Goal: Task Accomplishment & Management: Use online tool/utility

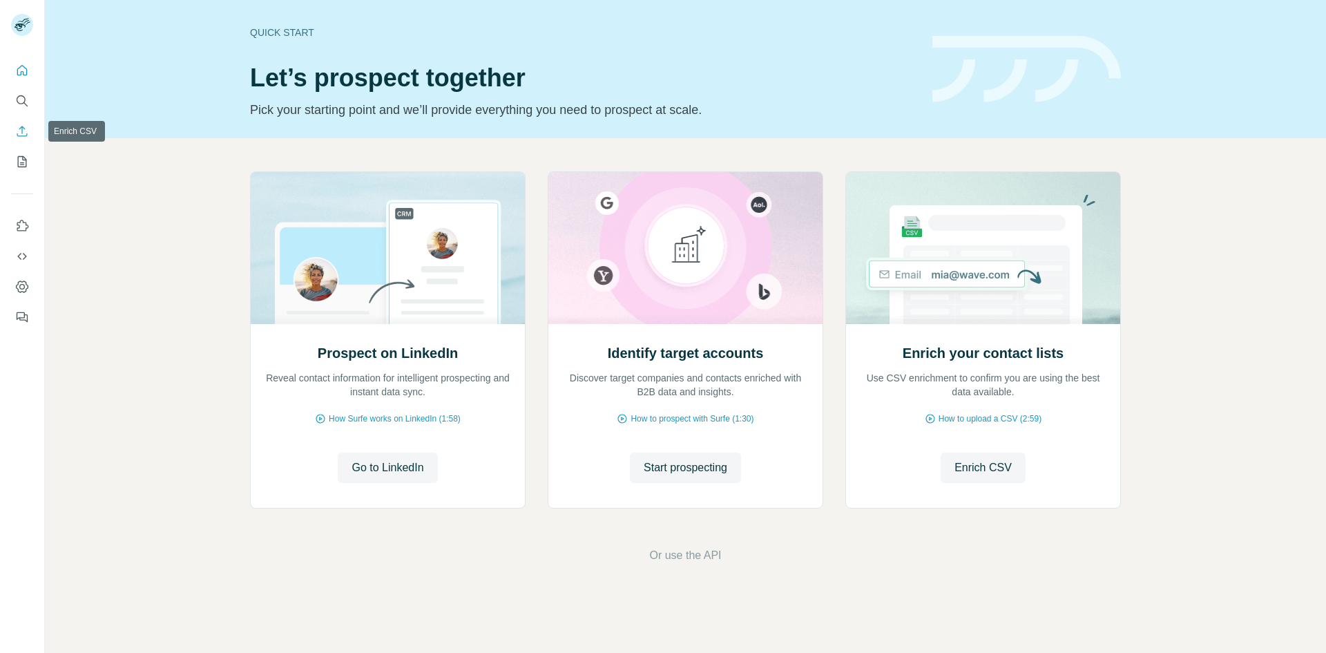
click at [23, 130] on icon "Enrich CSV" at bounding box center [22, 131] width 14 height 14
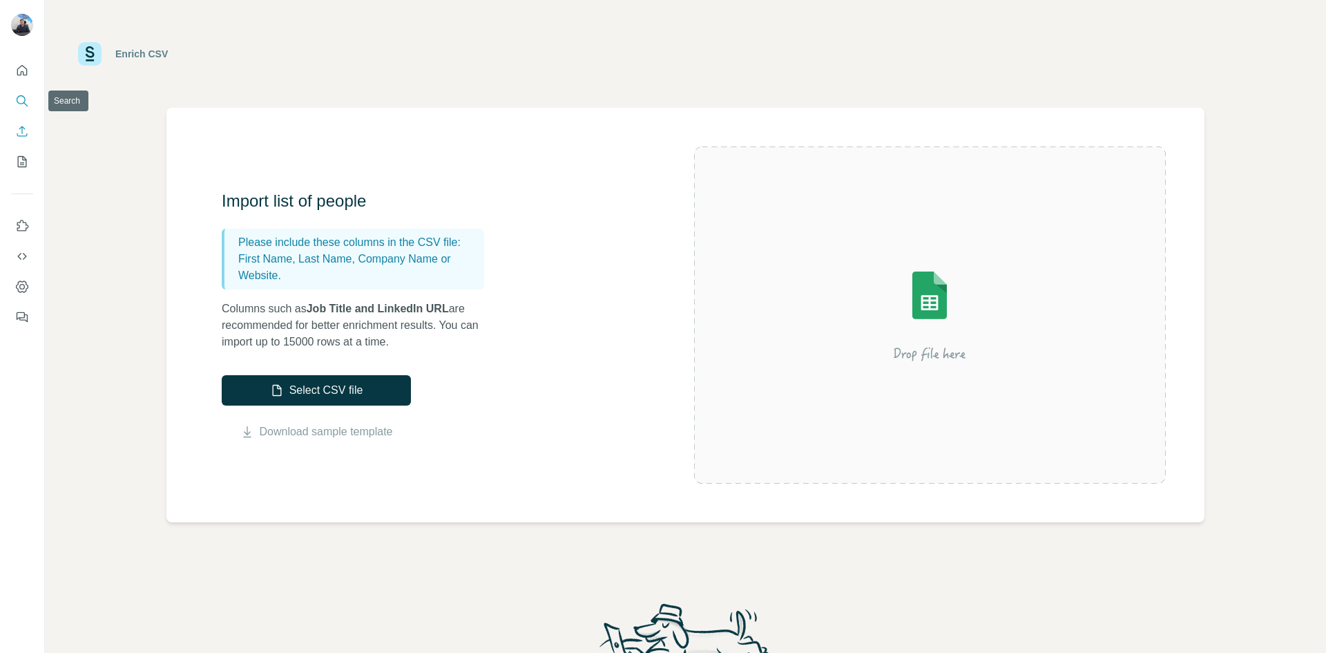
click at [25, 102] on icon "Search" at bounding box center [22, 101] width 14 height 14
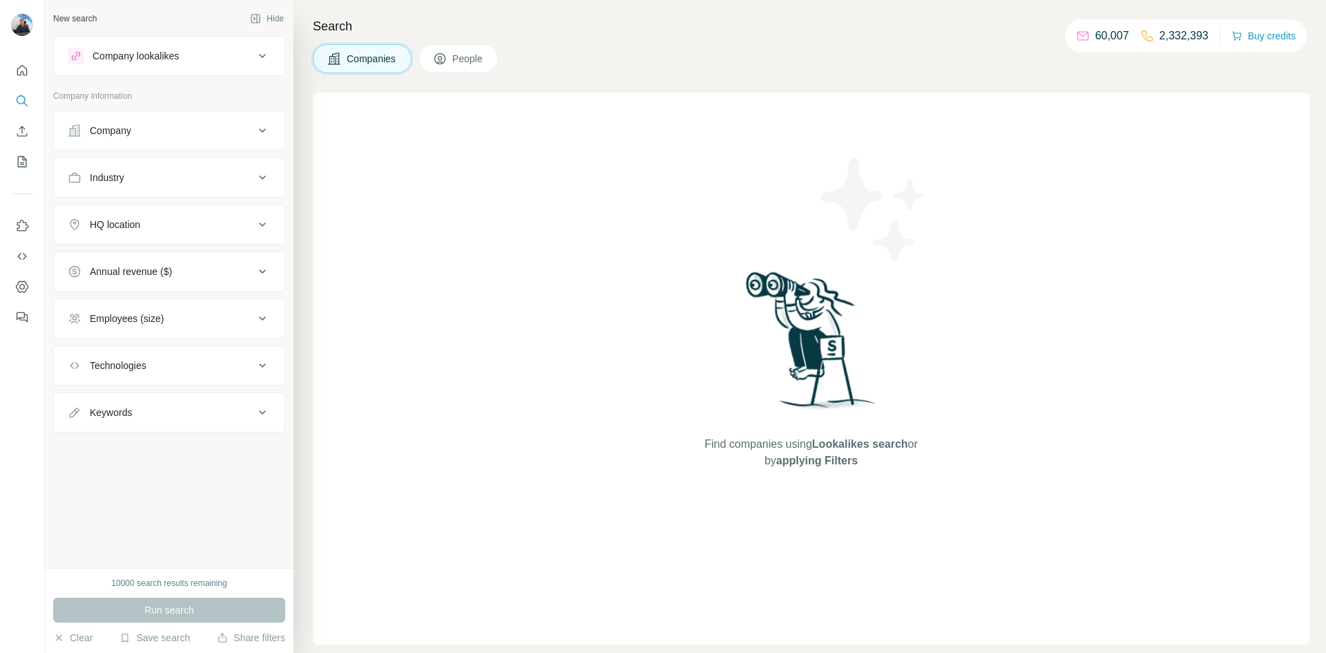
click at [180, 132] on div "Company" at bounding box center [161, 131] width 187 height 14
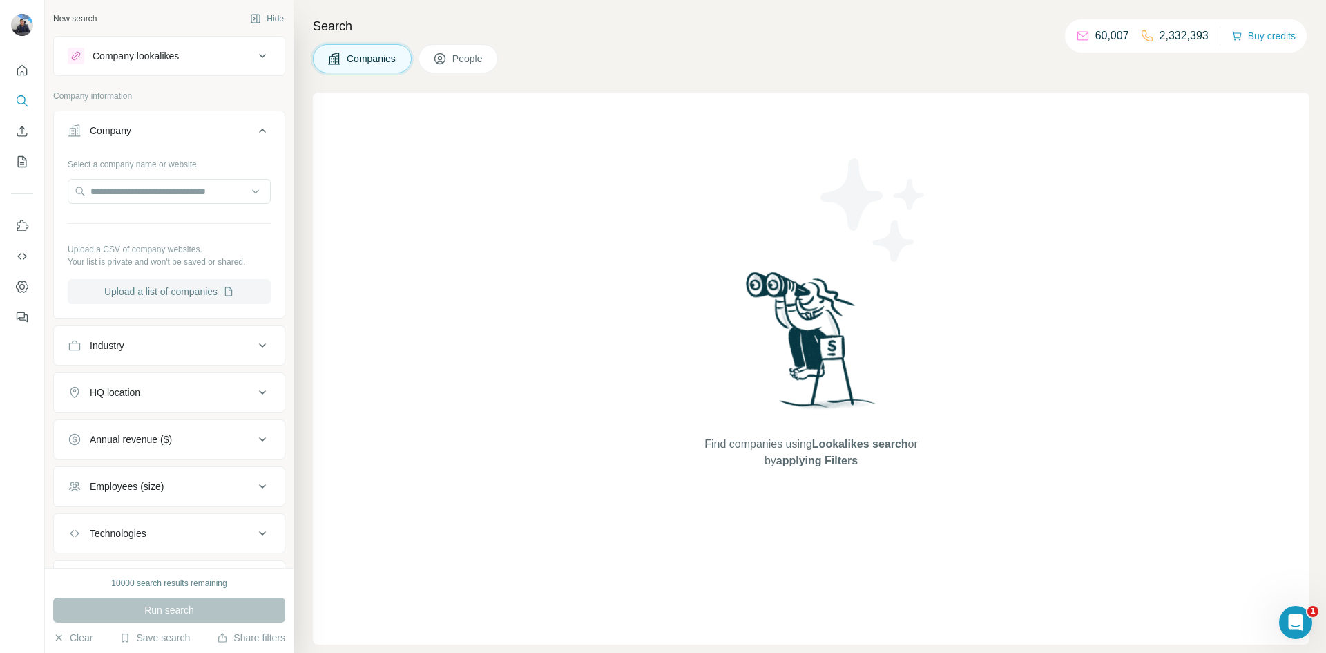
click at [207, 298] on button "Upload a list of companies" at bounding box center [169, 291] width 203 height 25
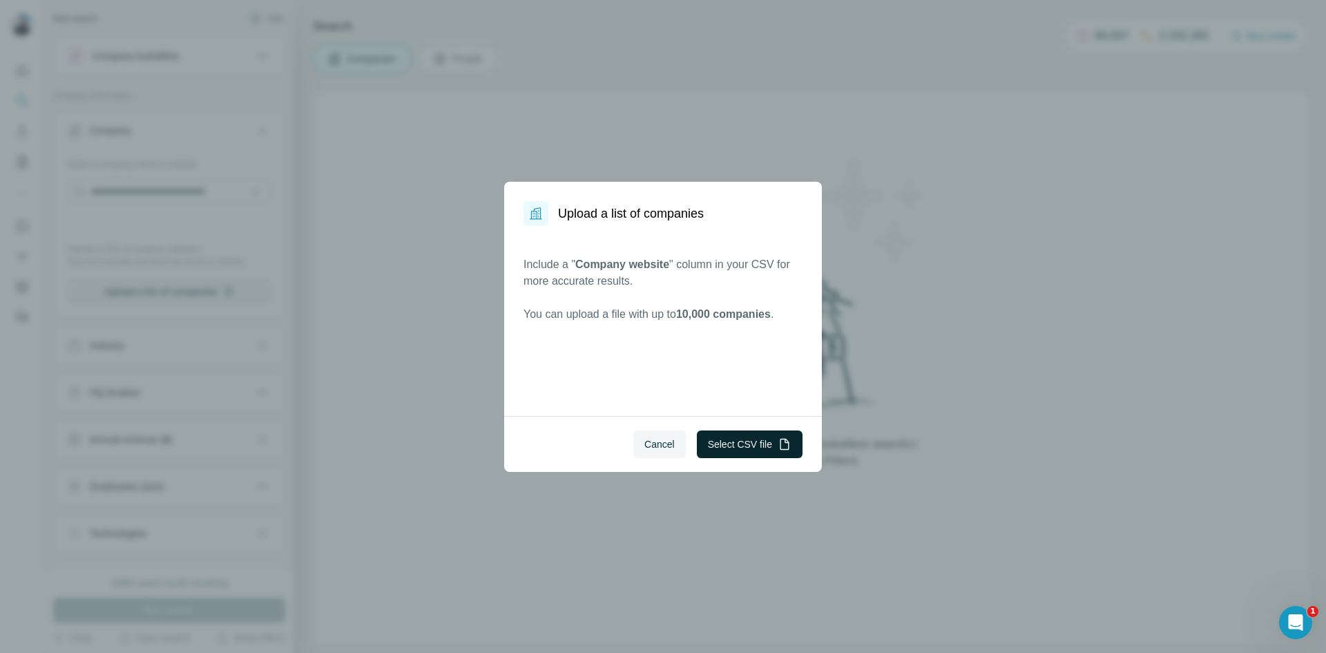
click at [759, 439] on button "Select CSV file" at bounding box center [750, 444] width 106 height 28
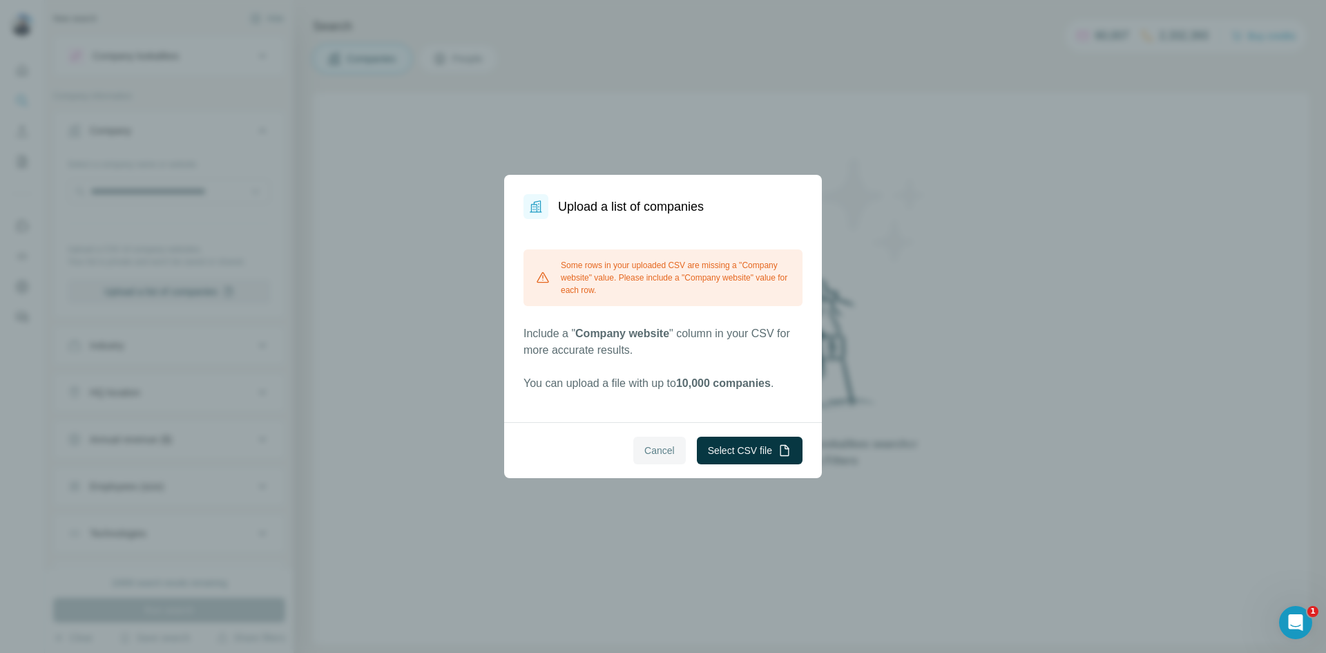
click at [647, 448] on span "Cancel" at bounding box center [660, 451] width 30 height 14
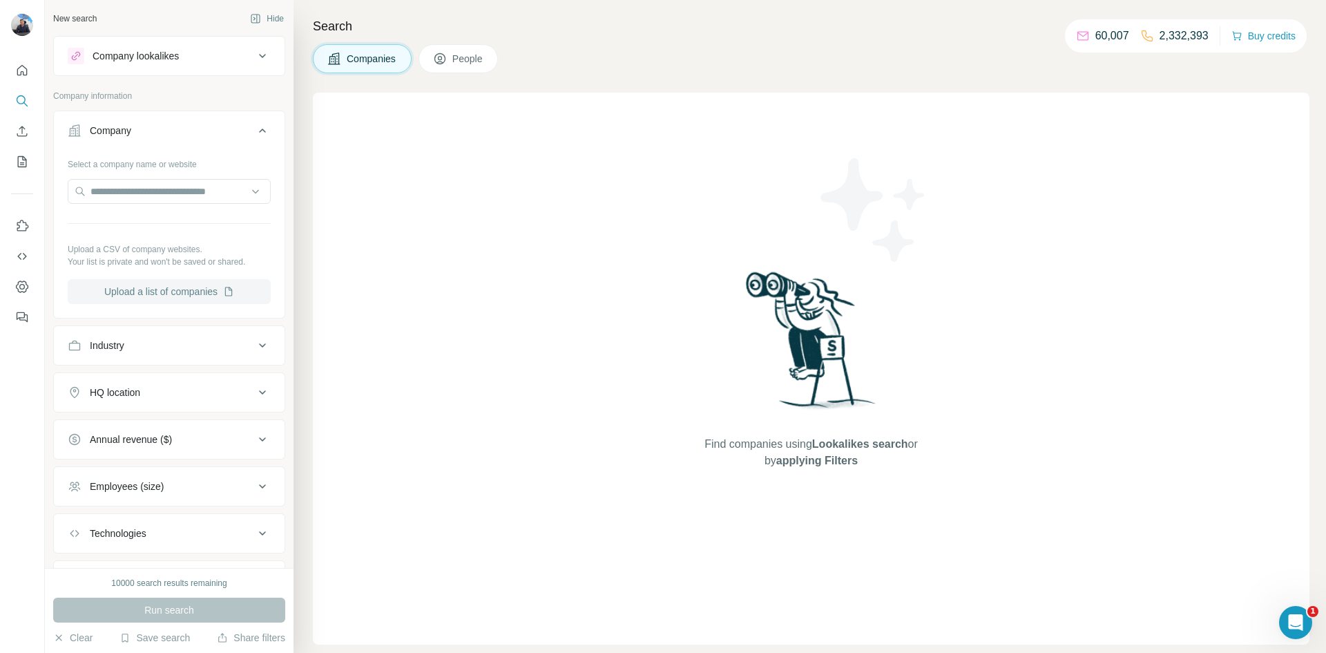
click at [167, 287] on button "Upload a list of companies" at bounding box center [169, 291] width 203 height 25
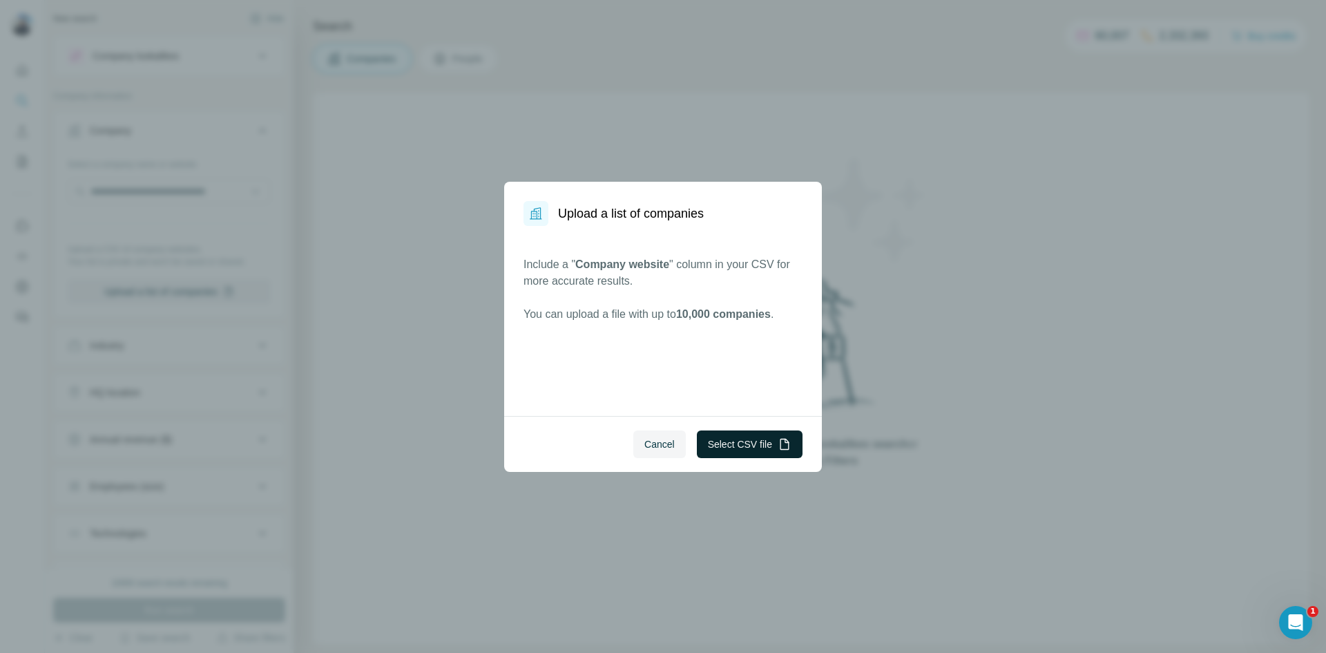
click at [782, 451] on button "Select CSV file" at bounding box center [750, 444] width 106 height 28
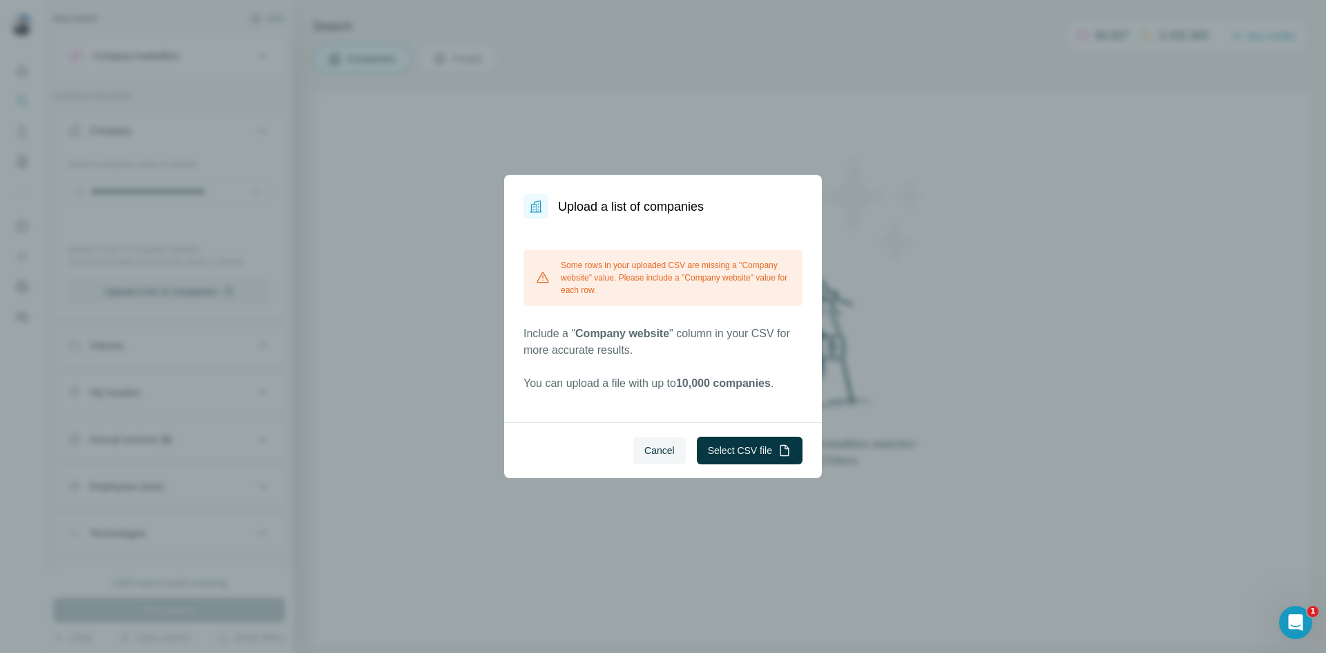
click at [768, 282] on div "Some rows in your uploaded CSV are missing a "Company website" value. Please in…" at bounding box center [663, 277] width 279 height 57
drag, startPoint x: 651, startPoint y: 442, endPoint x: 641, endPoint y: 444, distance: 9.9
click at [651, 442] on button "Cancel" at bounding box center [660, 451] width 53 height 28
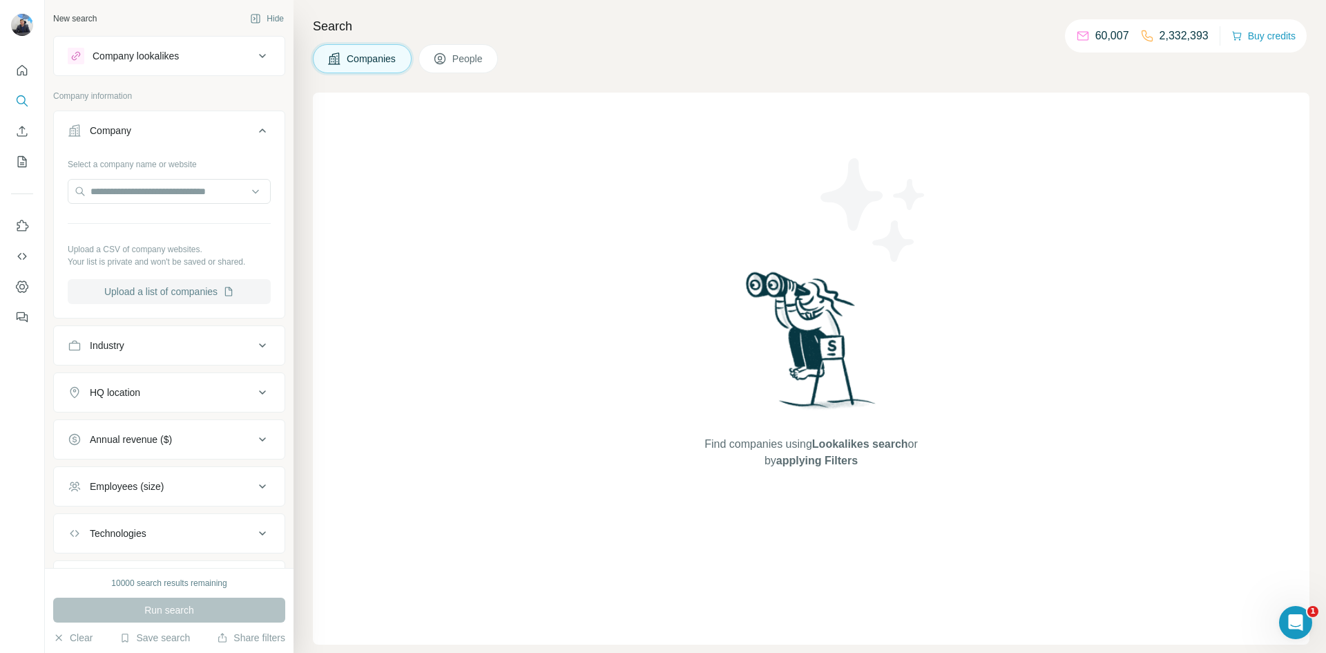
click at [208, 289] on button "Upload a list of companies" at bounding box center [169, 291] width 203 height 25
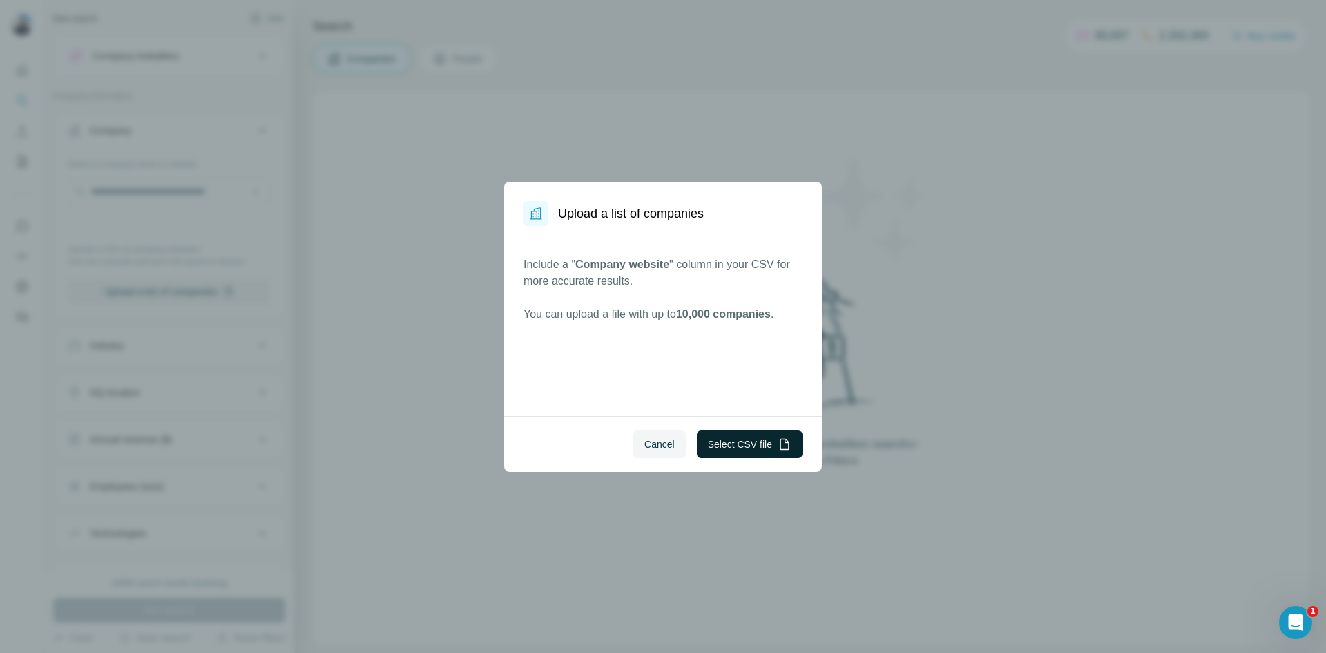
click at [733, 446] on button "Select CSV file" at bounding box center [750, 444] width 106 height 28
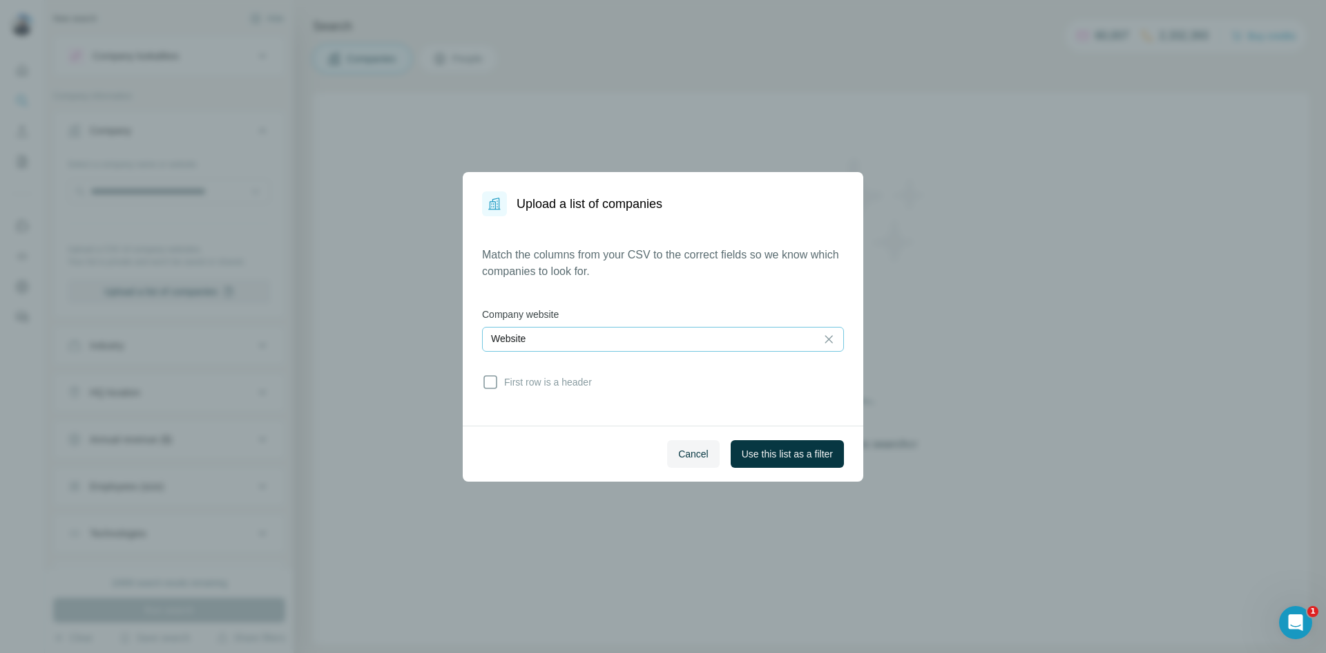
click at [546, 336] on div "Website" at bounding box center [649, 339] width 316 height 14
click at [546, 336] on input at bounding box center [649, 339] width 316 height 15
click at [610, 339] on div "Website" at bounding box center [649, 339] width 316 height 14
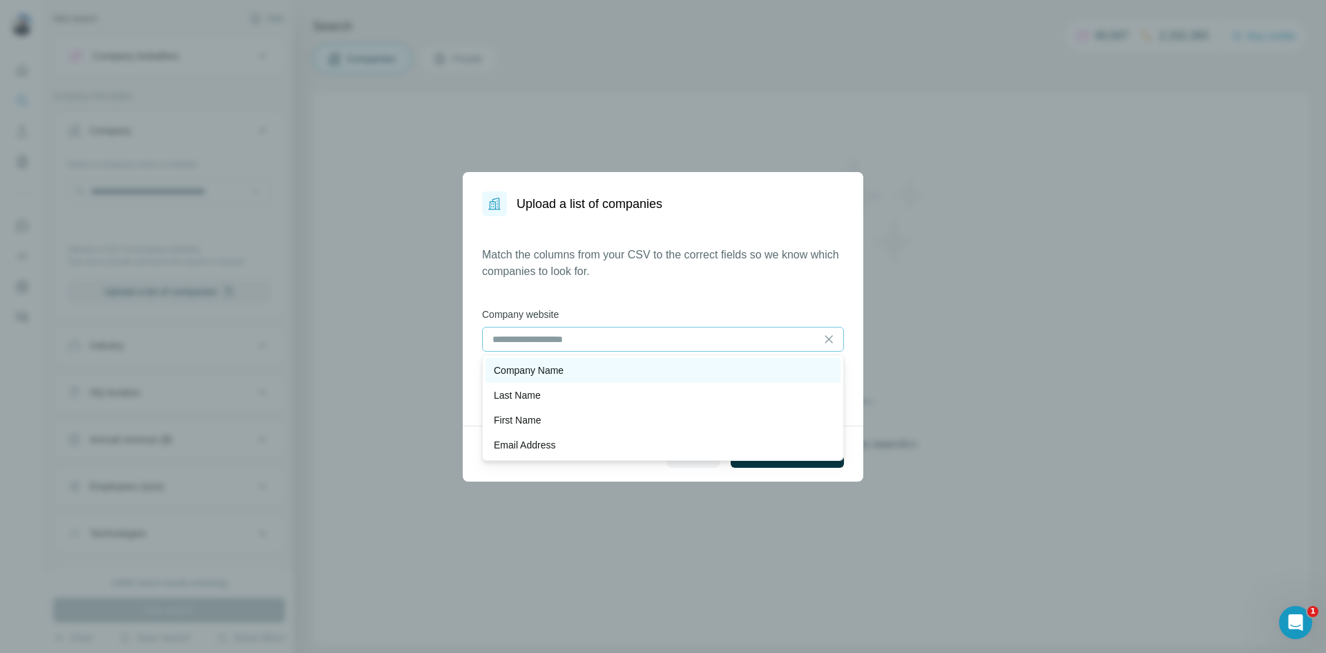
click at [585, 379] on div "Company Name" at bounding box center [663, 370] width 355 height 25
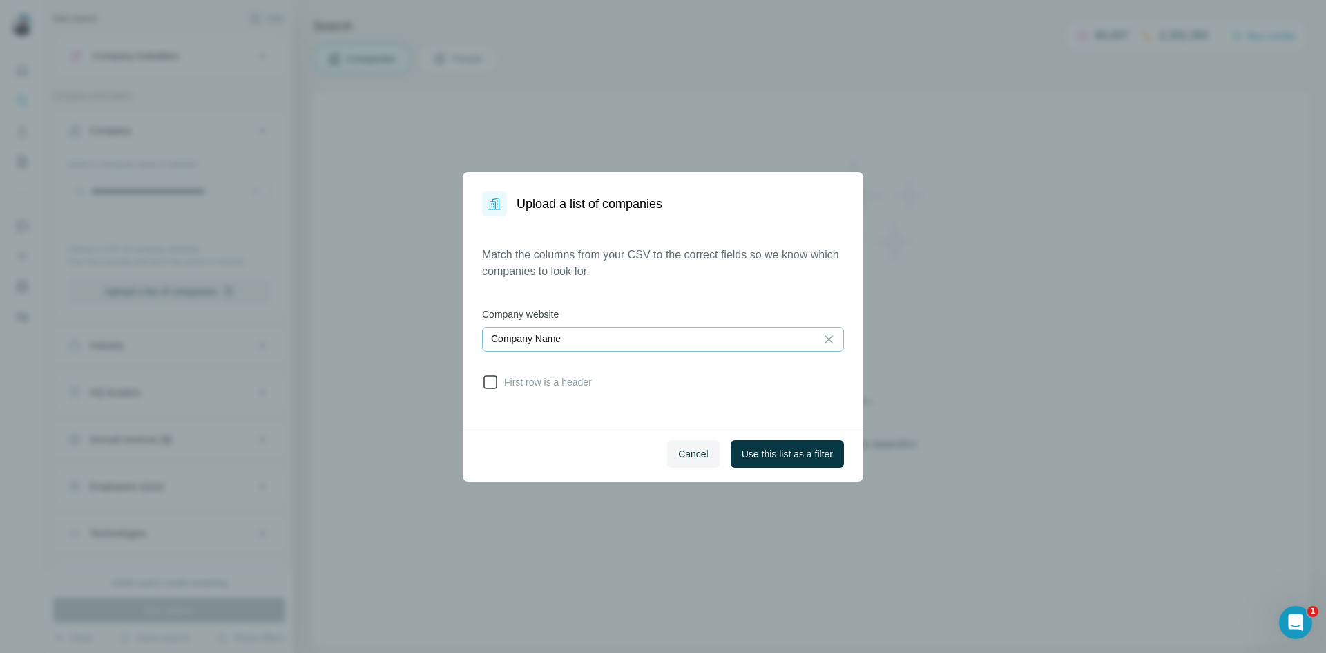
click at [576, 381] on span "First row is a header" at bounding box center [545, 382] width 93 height 14
click at [644, 334] on div "Company Name" at bounding box center [649, 339] width 316 height 14
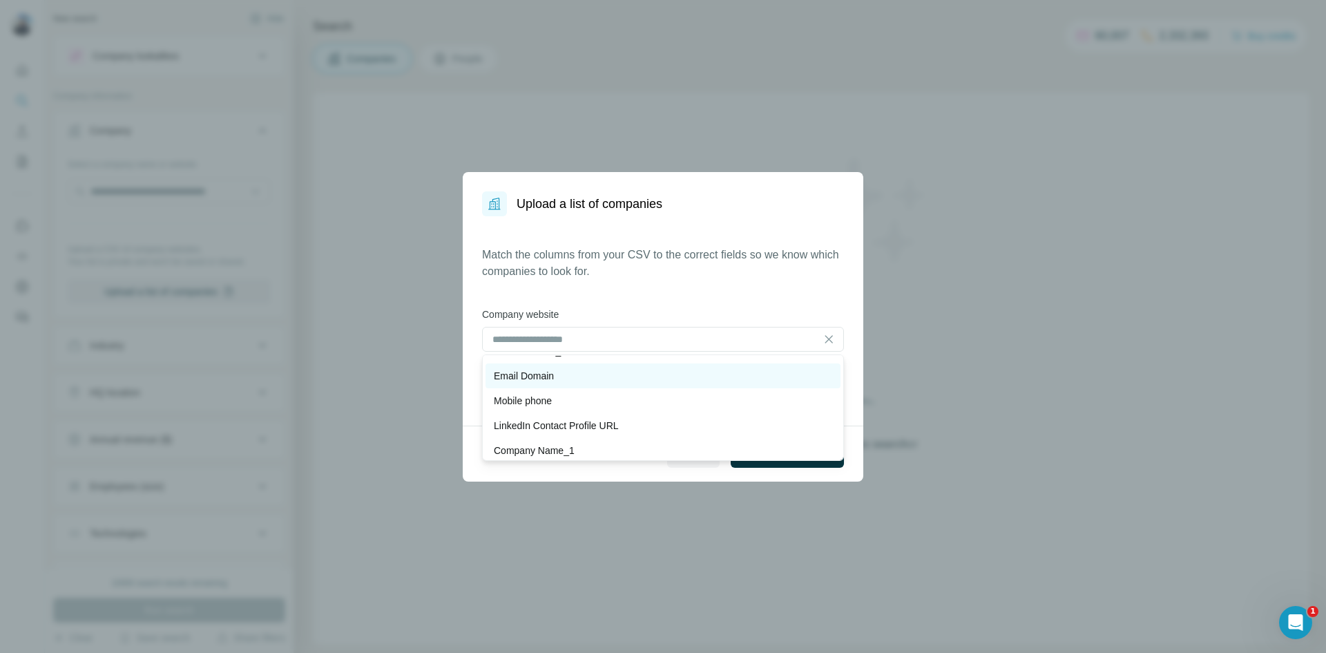
scroll to position [199, 0]
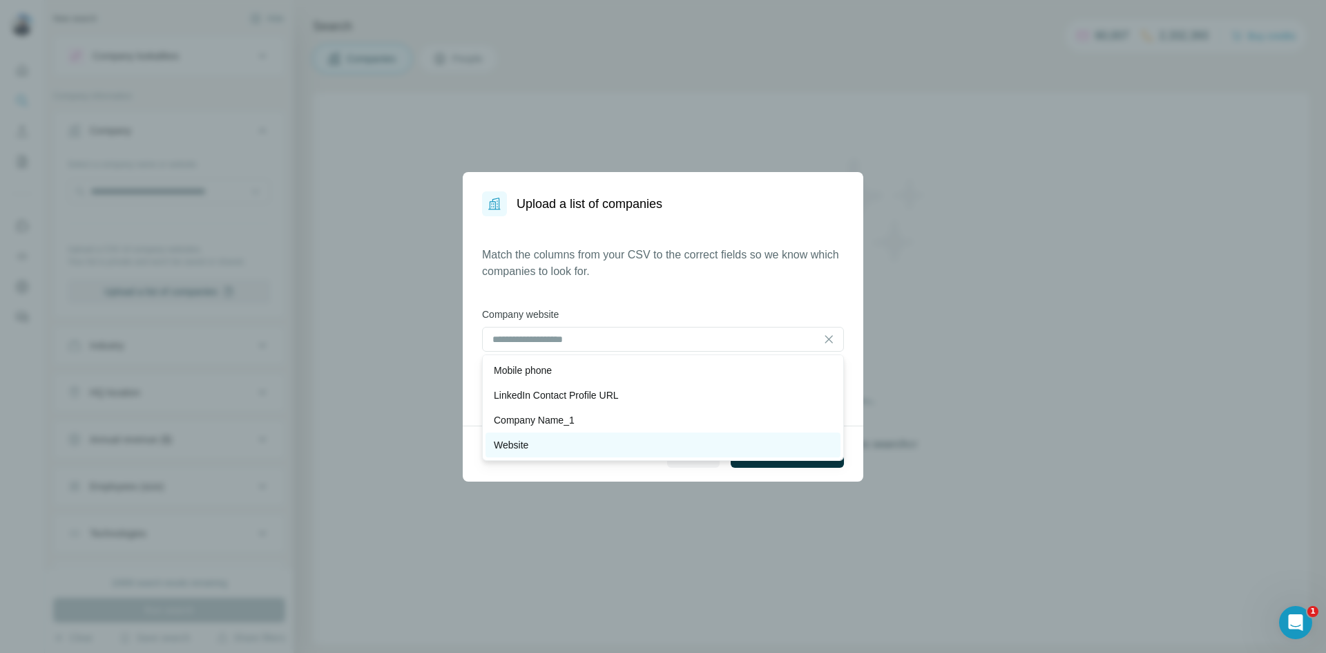
click at [517, 446] on p "Website" at bounding box center [511, 445] width 35 height 14
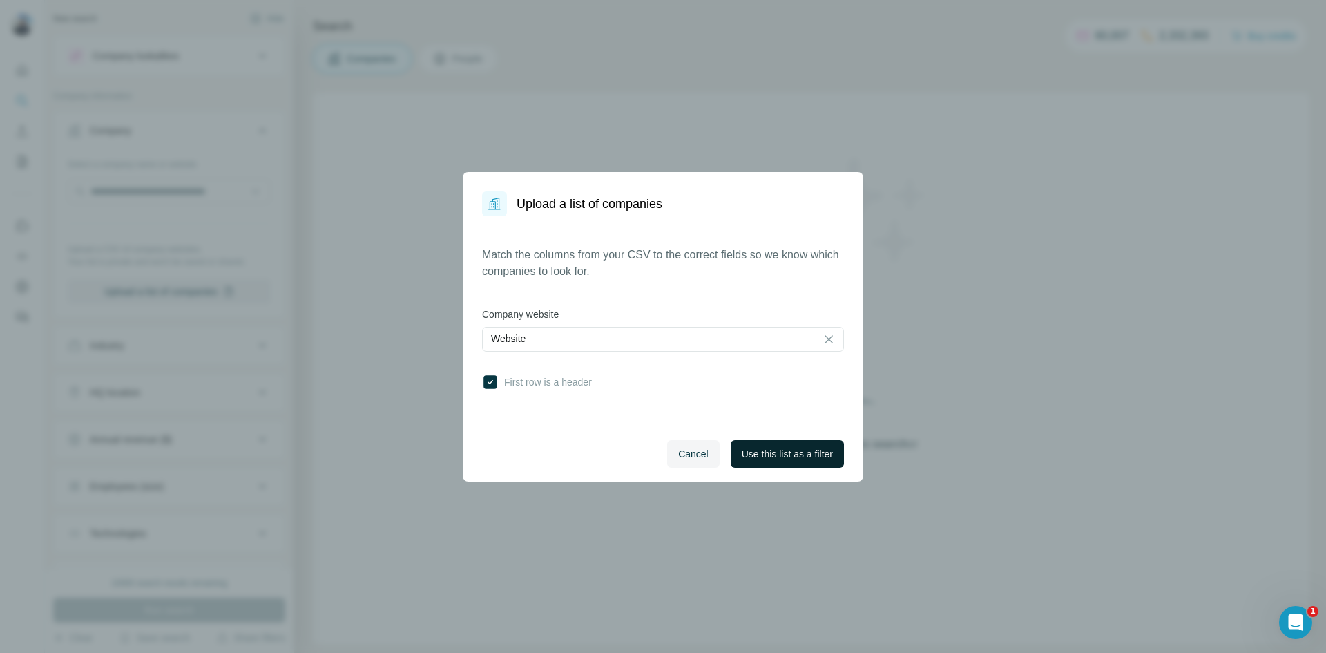
click at [801, 458] on span "Use this list as a filter" at bounding box center [787, 454] width 91 height 14
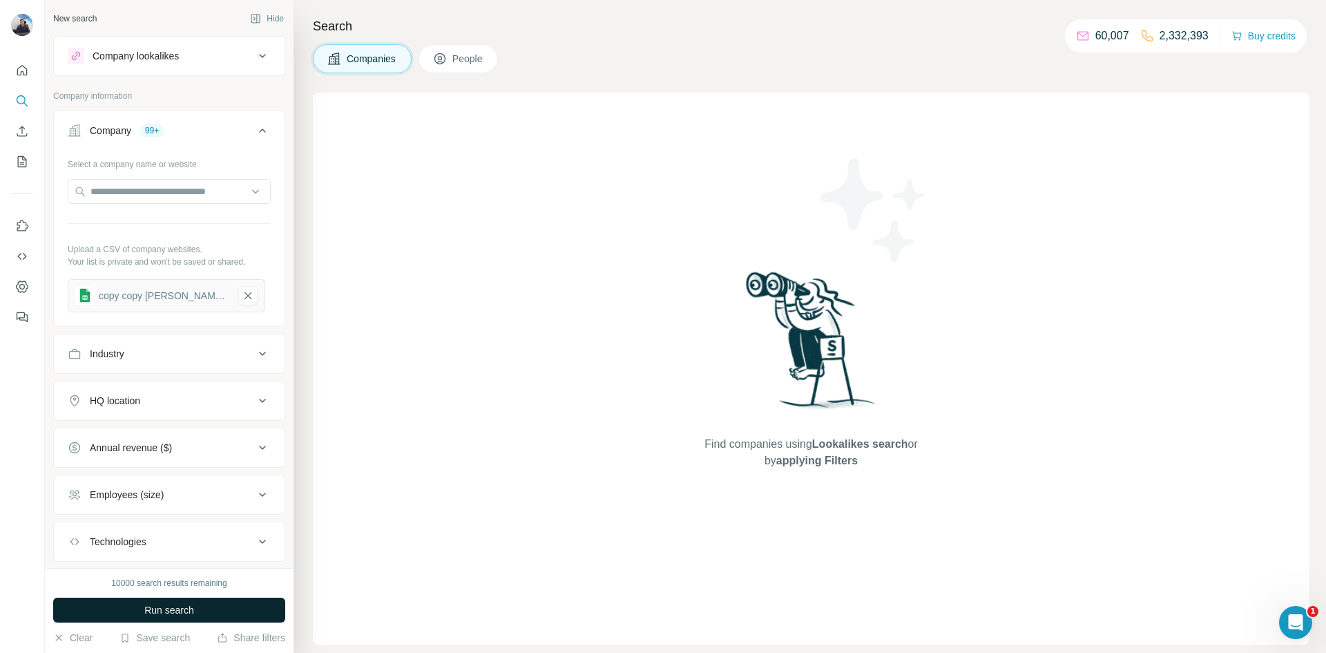
click at [151, 610] on span "Run search" at bounding box center [169, 610] width 50 height 14
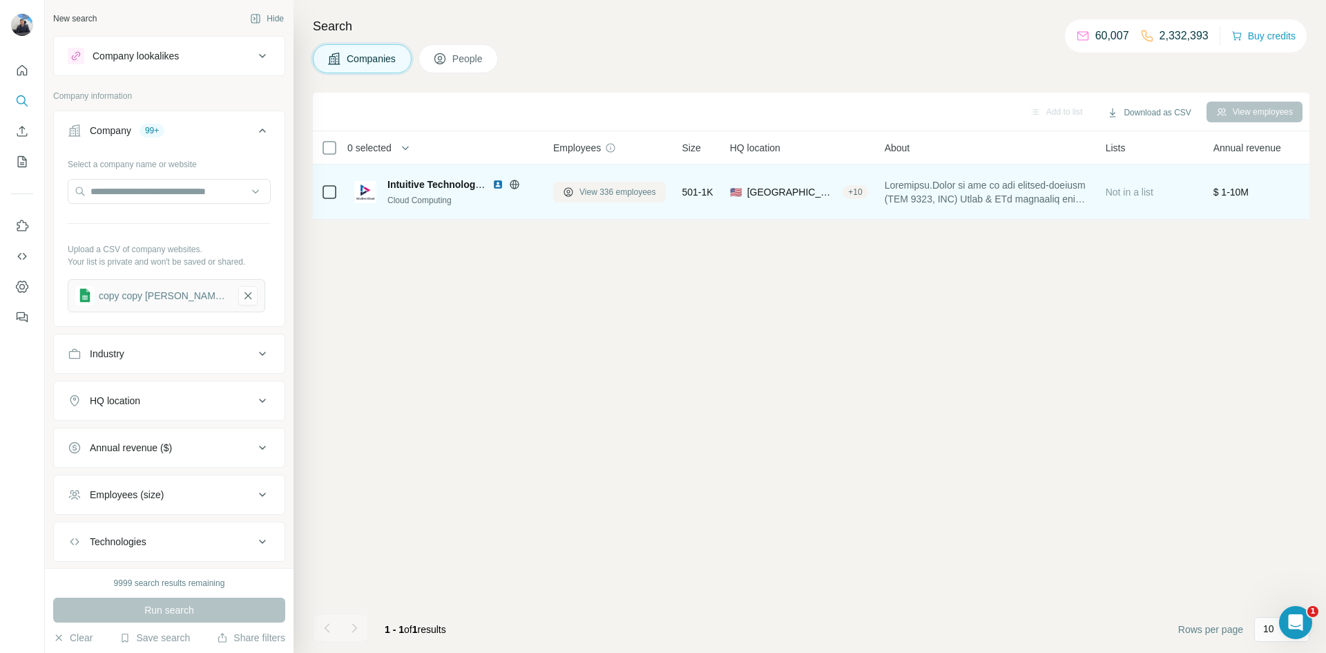
click at [621, 194] on span "View 336 employees" at bounding box center [618, 192] width 77 height 12
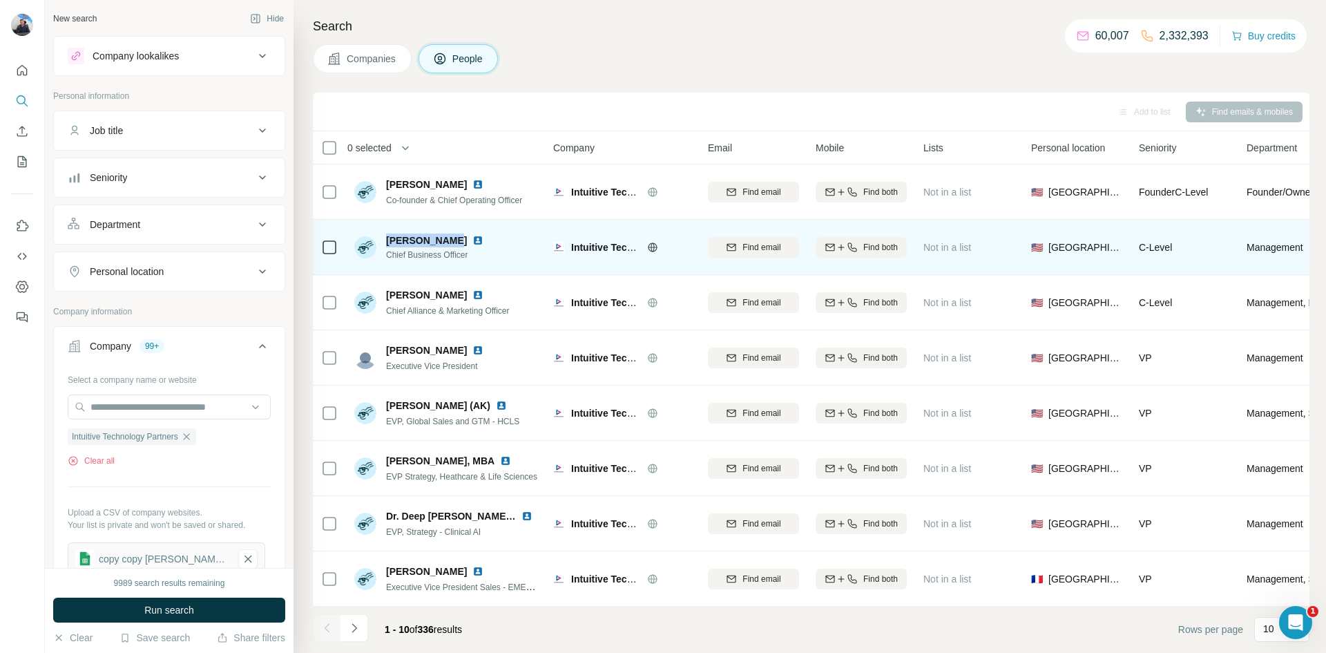
drag, startPoint x: 382, startPoint y: 238, endPoint x: 448, endPoint y: 238, distance: 66.3
click at [448, 238] on div "[PERSON_NAME] Chief Business Officer" at bounding box center [421, 248] width 135 height 28
copy span "[PERSON_NAME]"
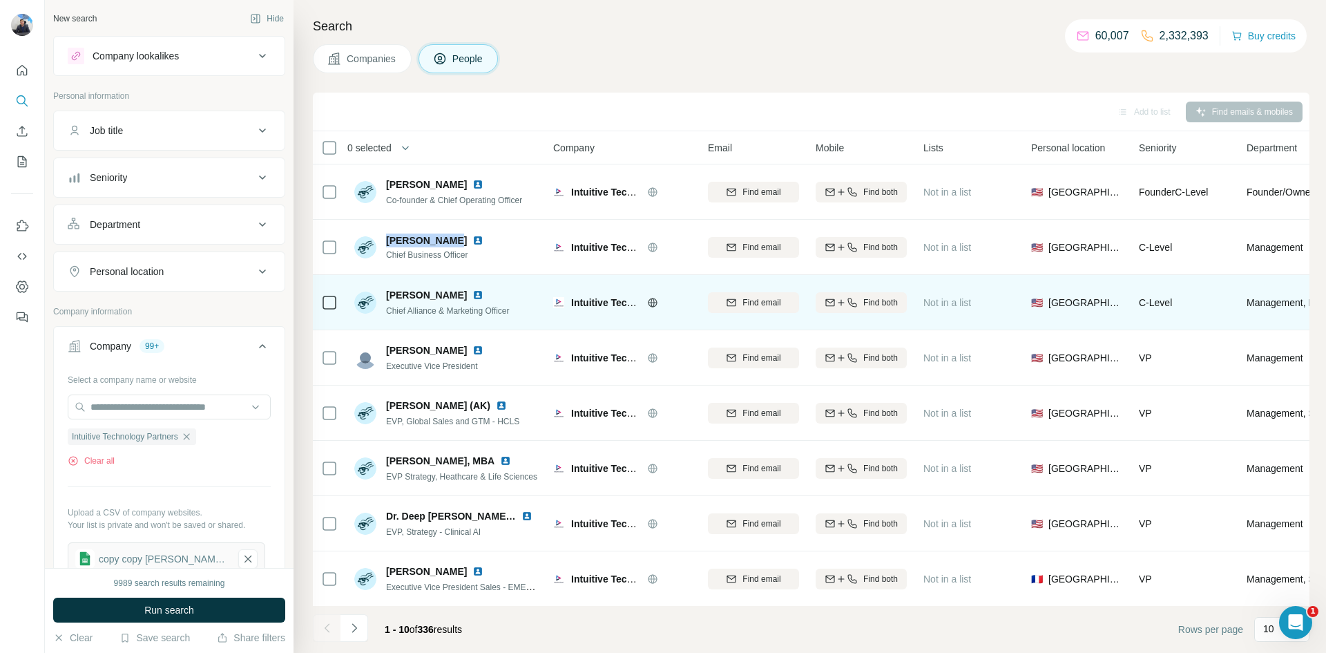
drag, startPoint x: 383, startPoint y: 294, endPoint x: 467, endPoint y: 292, distance: 84.3
click at [467, 292] on div "[PERSON_NAME] Chief Alliance & Marketing Officer" at bounding box center [431, 302] width 155 height 29
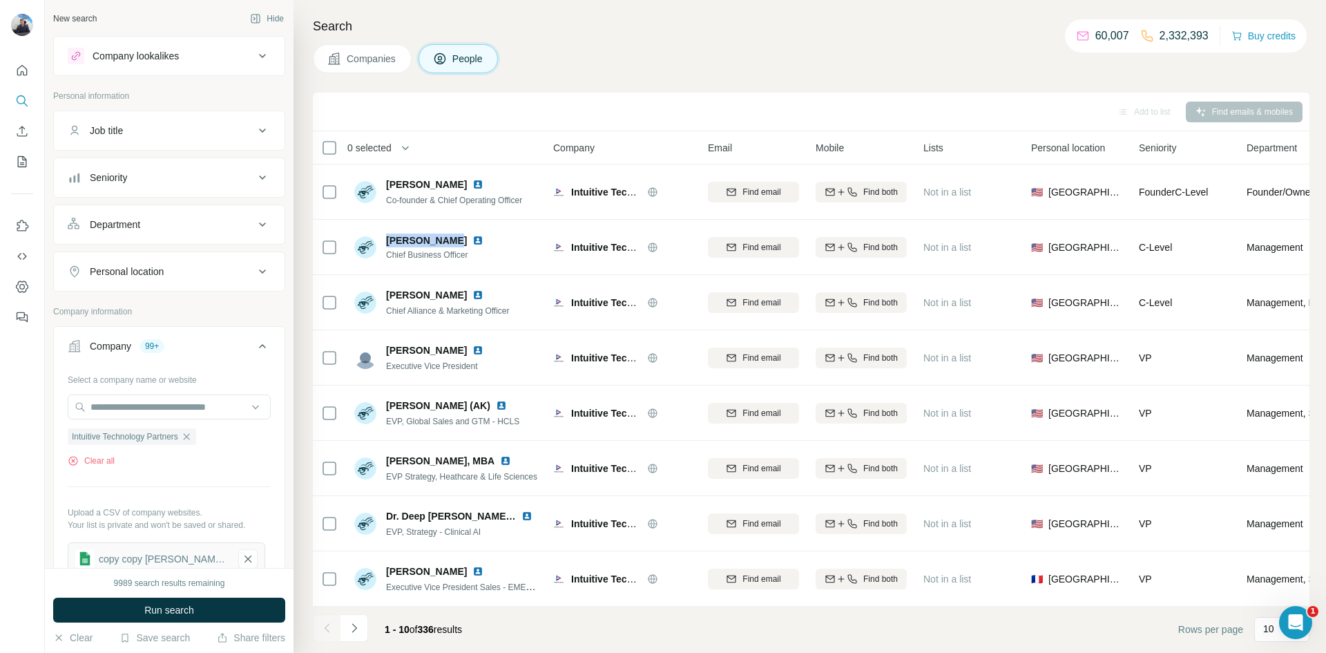
copy span "[PERSON_NAME]"
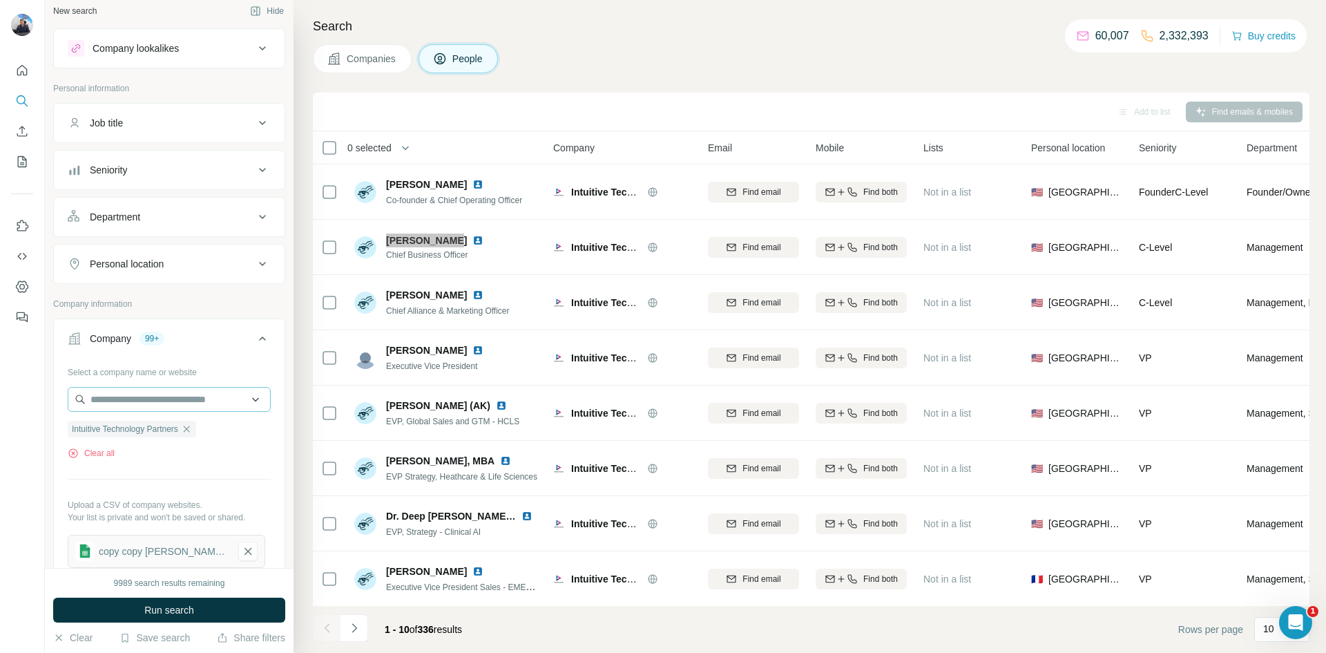
scroll to position [46, 0]
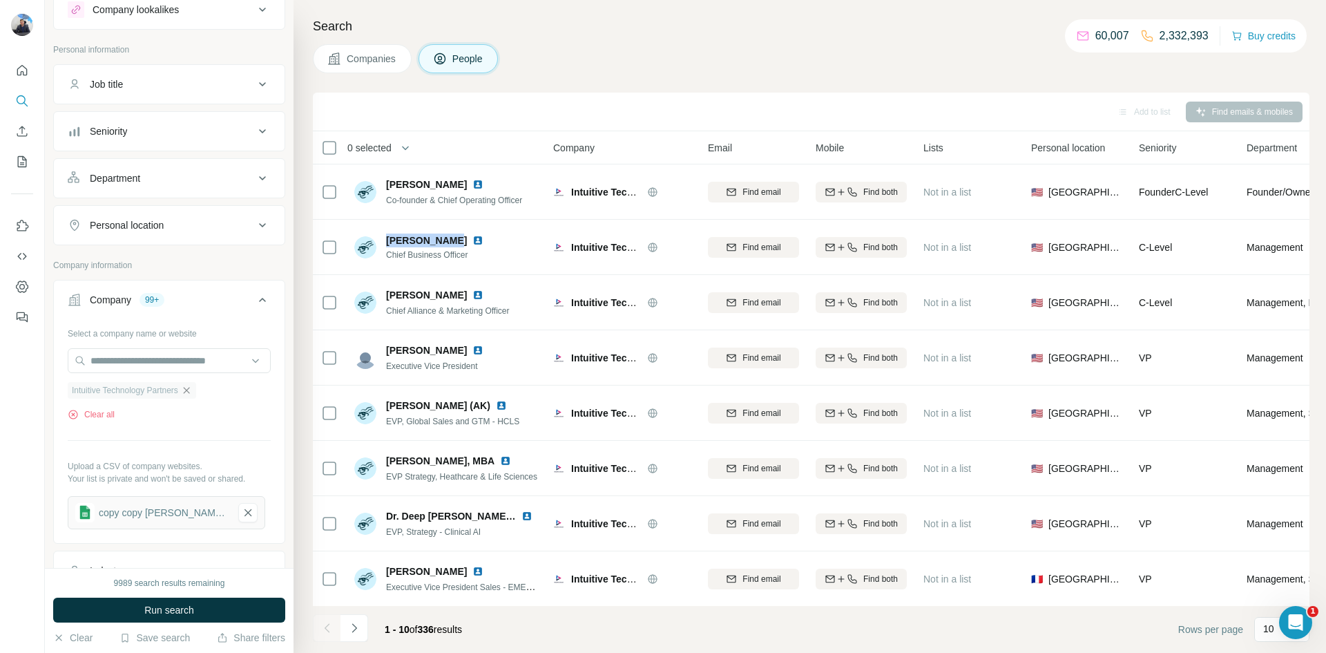
click at [192, 388] on icon "button" at bounding box center [186, 390] width 11 height 11
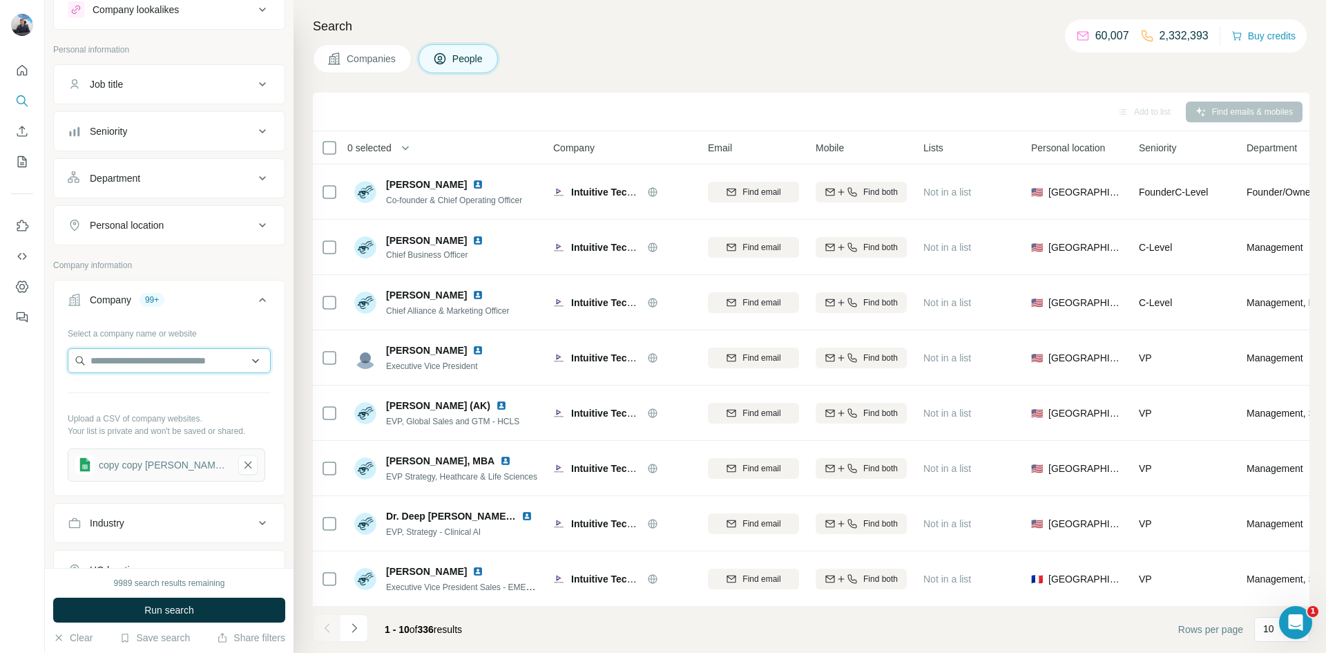
click at [181, 363] on input "text" at bounding box center [169, 360] width 203 height 25
type input "*******"
click at [173, 389] on div "Advarra [DOMAIN_NAME]" at bounding box center [169, 397] width 196 height 37
click at [175, 615] on span "Run search" at bounding box center [169, 610] width 50 height 14
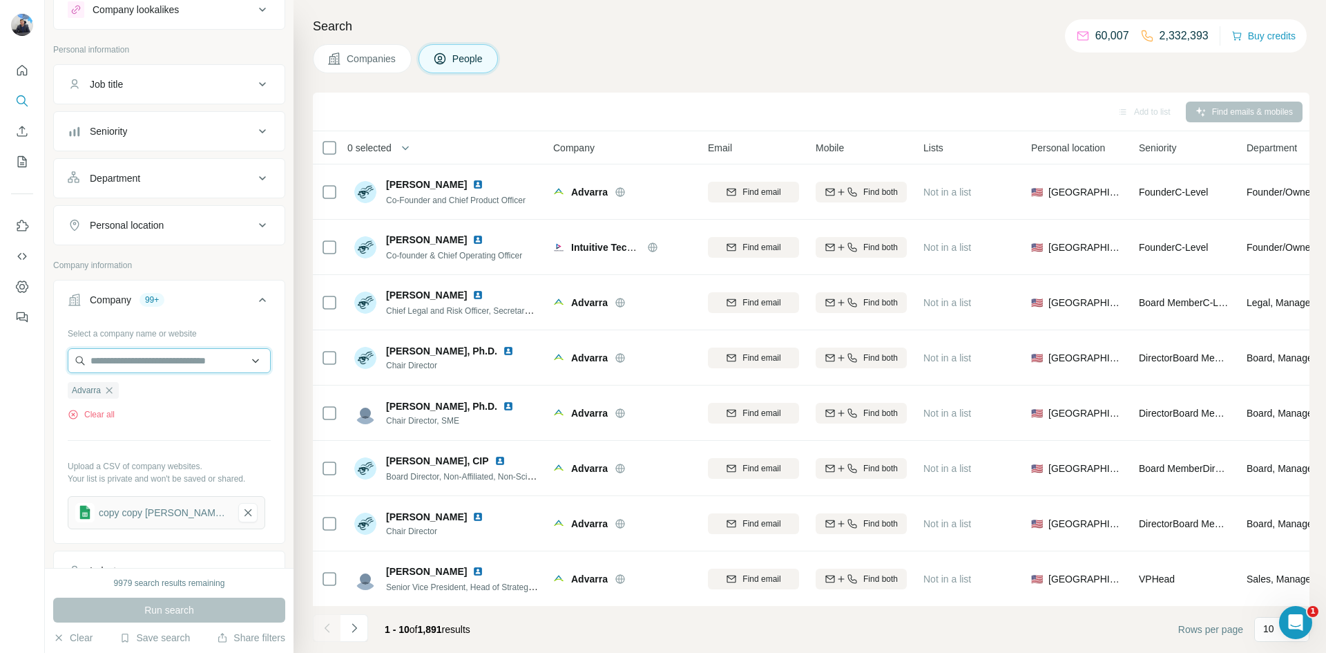
drag, startPoint x: 169, startPoint y: 360, endPoint x: 161, endPoint y: 358, distance: 8.5
click at [168, 360] on input "text" at bounding box center [169, 360] width 203 height 25
paste input "*****"
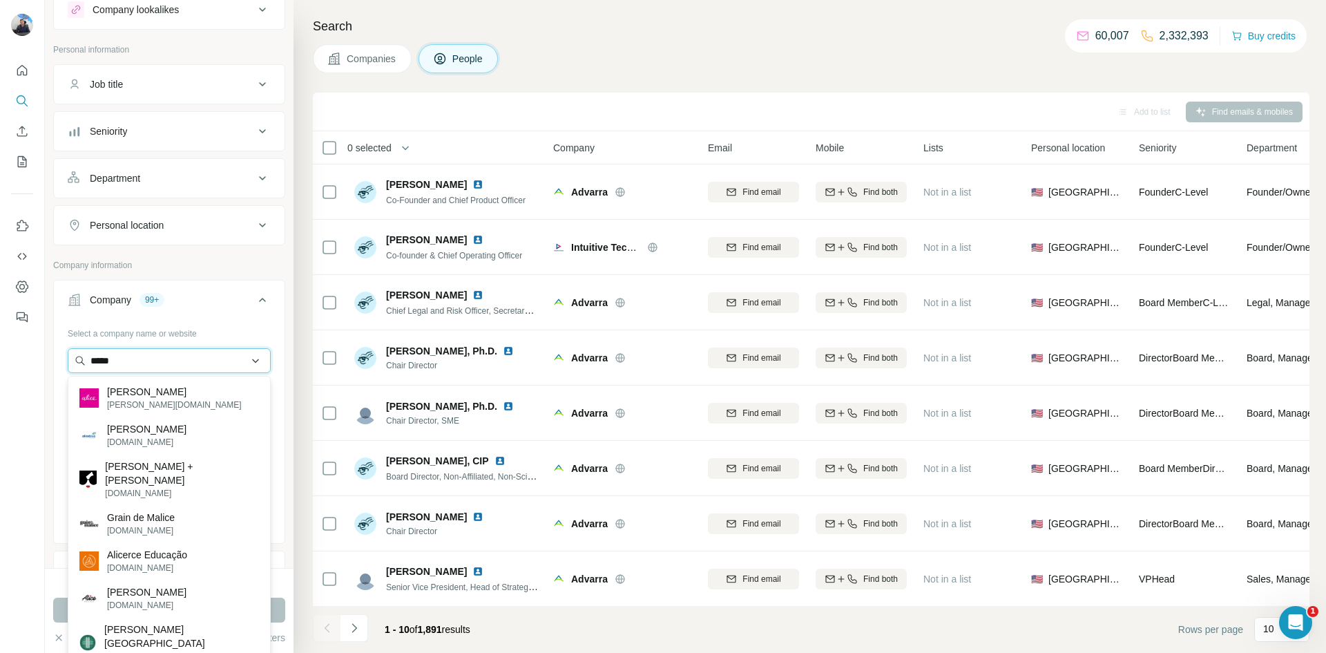
click at [140, 354] on input "*****" at bounding box center [169, 360] width 203 height 25
click at [138, 354] on input "*****" at bounding box center [169, 360] width 203 height 25
paste input "**********"
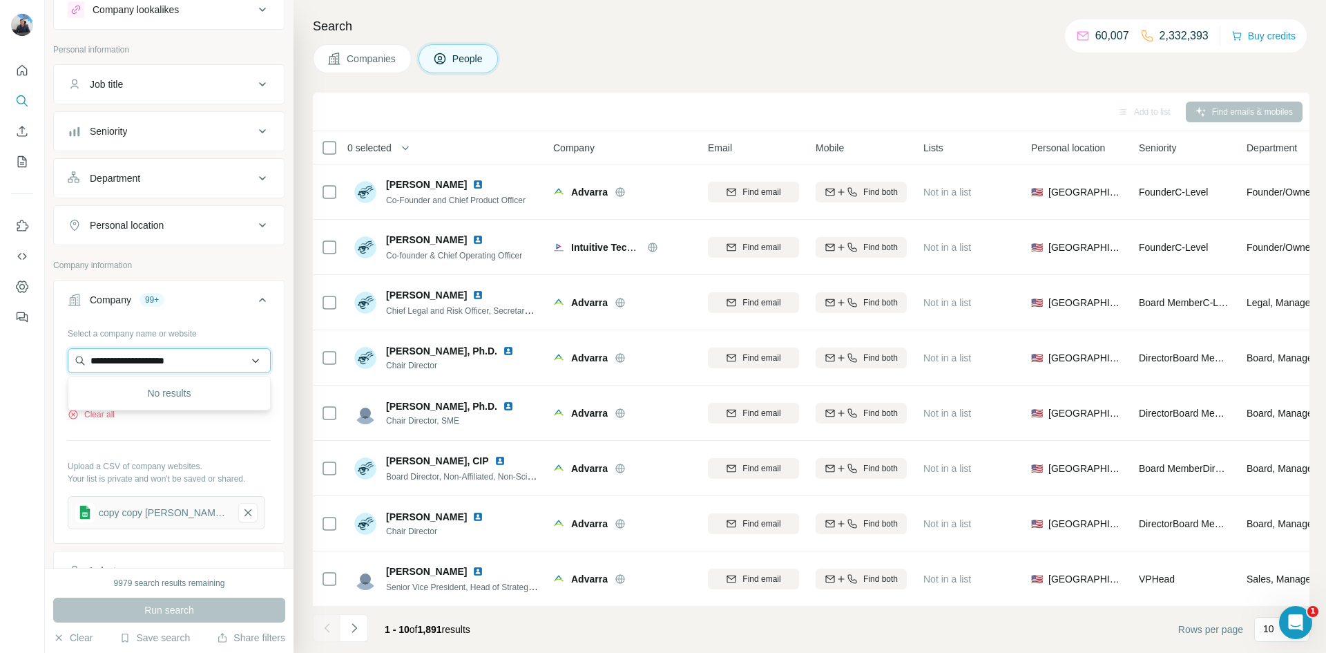
click at [178, 363] on input "**********" at bounding box center [169, 360] width 203 height 25
click at [175, 363] on input "**********" at bounding box center [169, 360] width 203 height 25
click at [174, 363] on input "**********" at bounding box center [169, 360] width 203 height 25
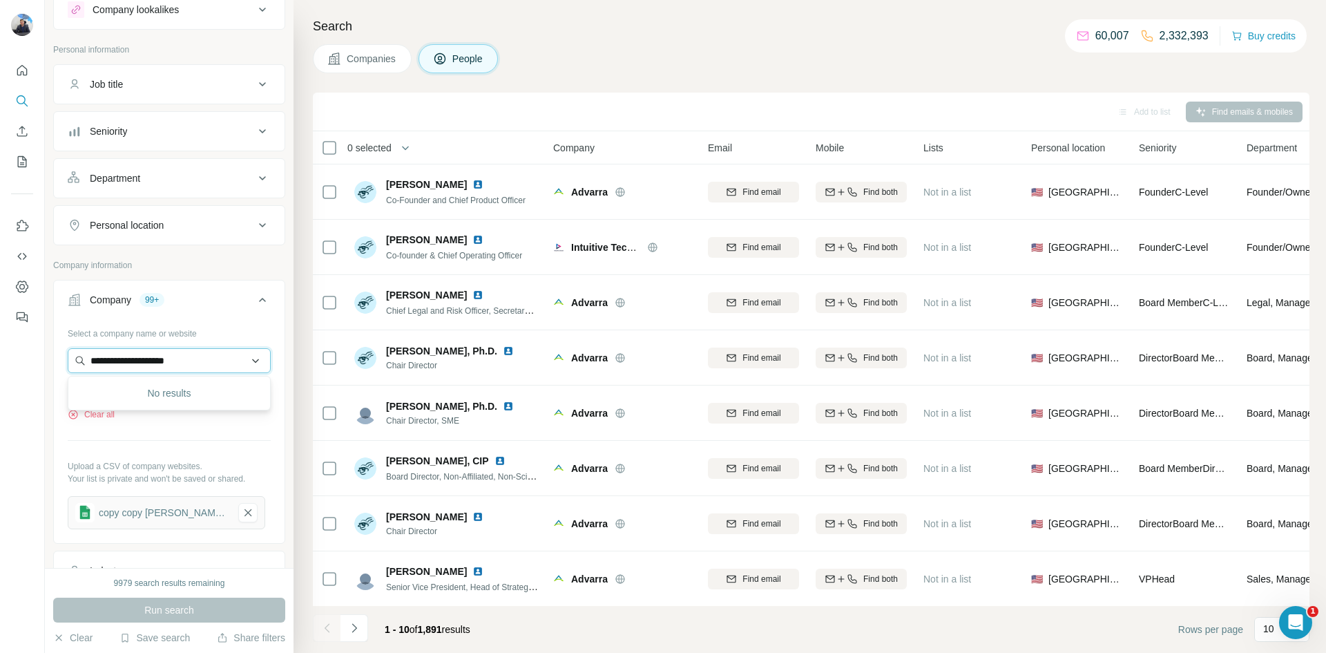
paste input "text"
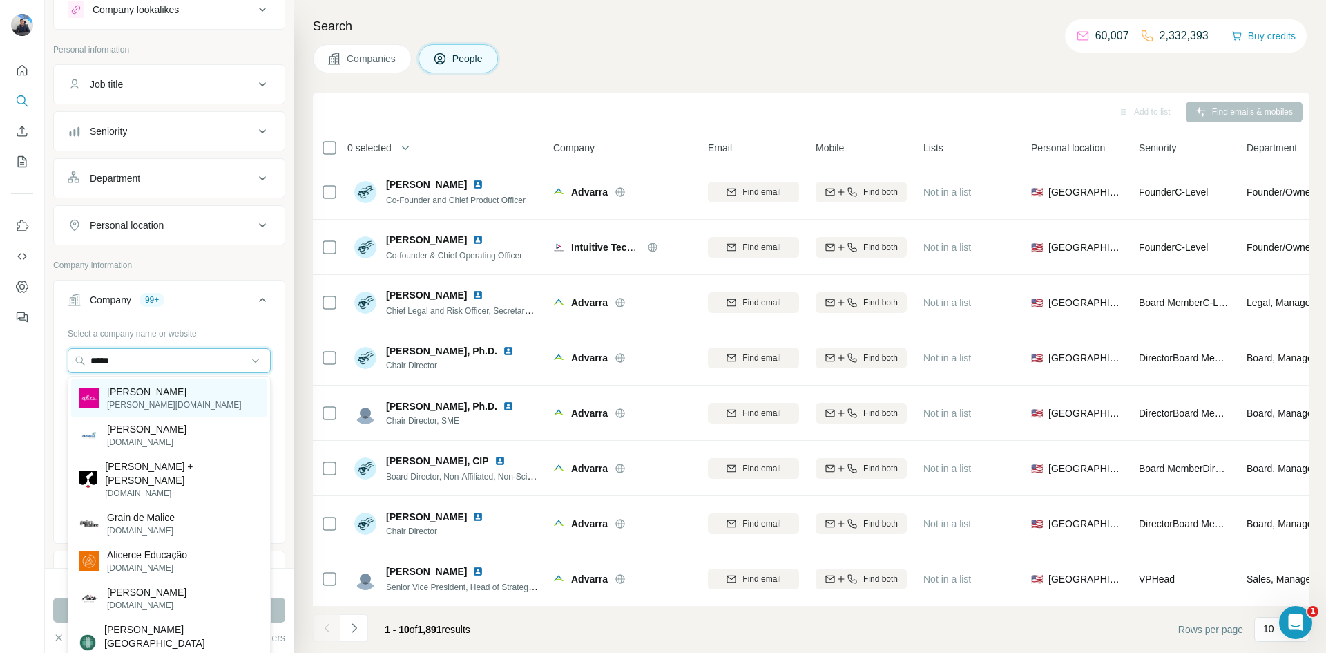
type input "*****"
click at [171, 406] on div "[PERSON_NAME] [PERSON_NAME][DOMAIN_NAME]" at bounding box center [169, 397] width 196 height 37
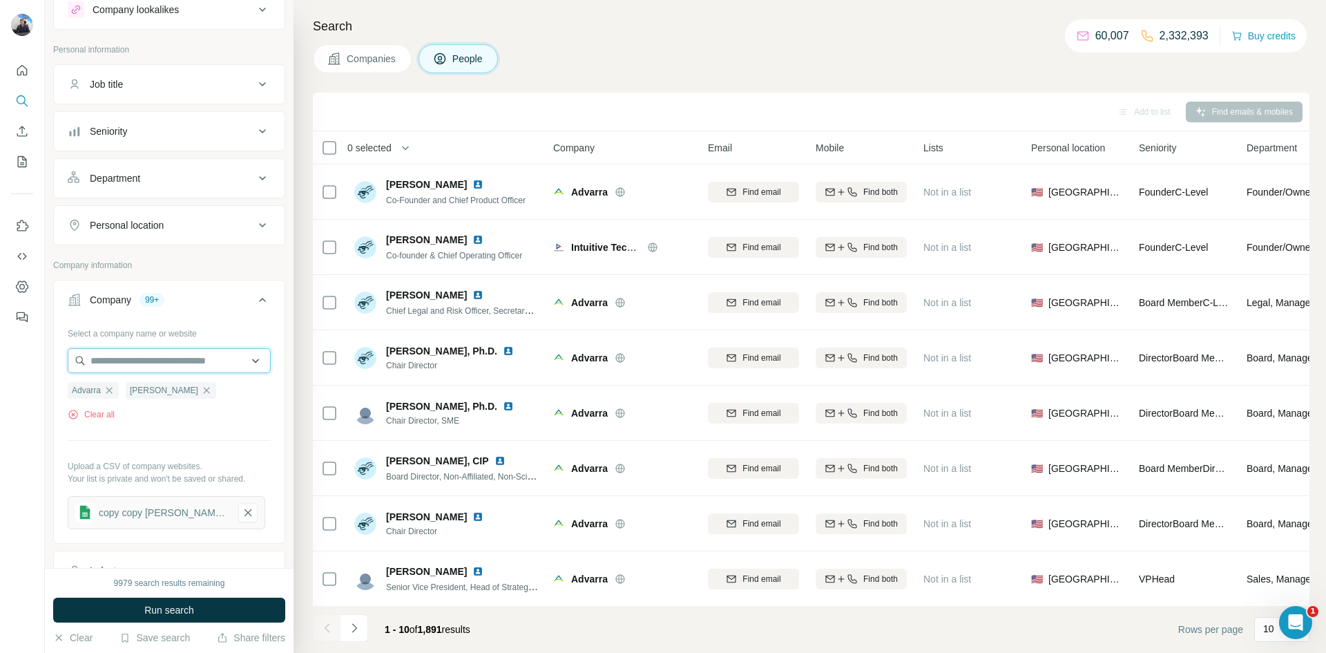
click at [203, 356] on input "text" at bounding box center [169, 360] width 203 height 25
paste input "**********"
click at [203, 363] on input "**********" at bounding box center [169, 360] width 203 height 25
click at [202, 363] on input "**********" at bounding box center [169, 360] width 203 height 25
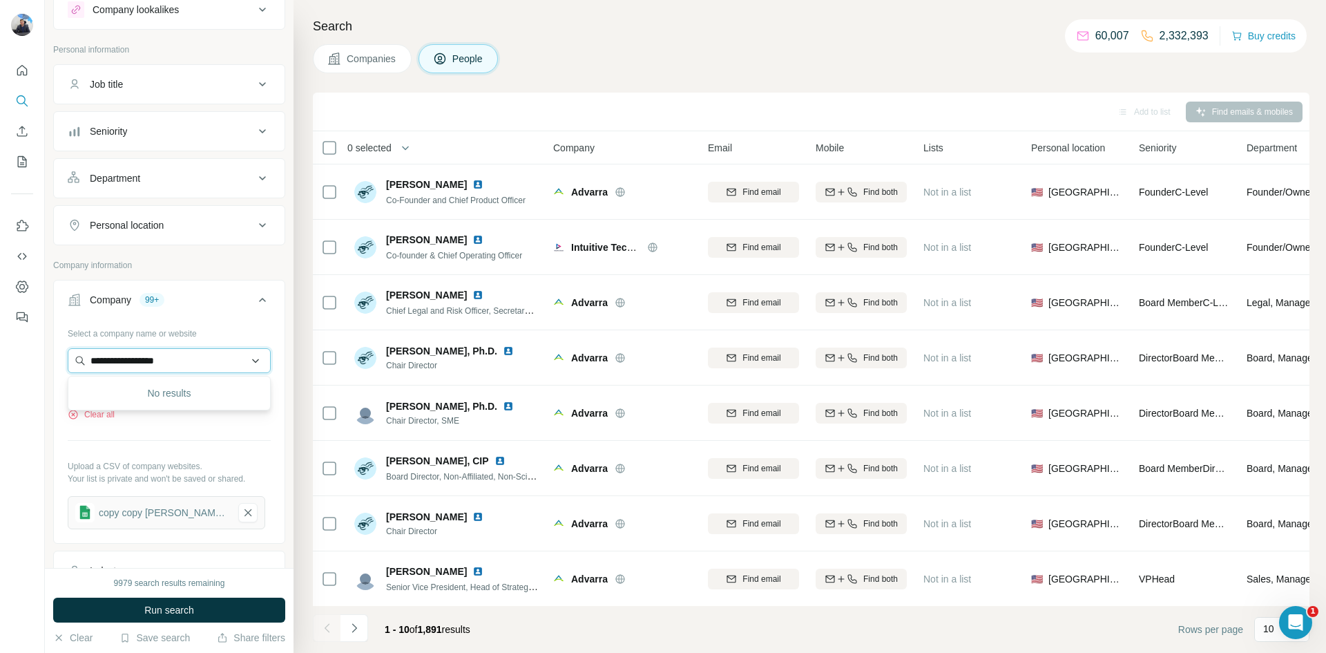
paste input "**********"
click at [202, 363] on input "**********" at bounding box center [169, 360] width 203 height 25
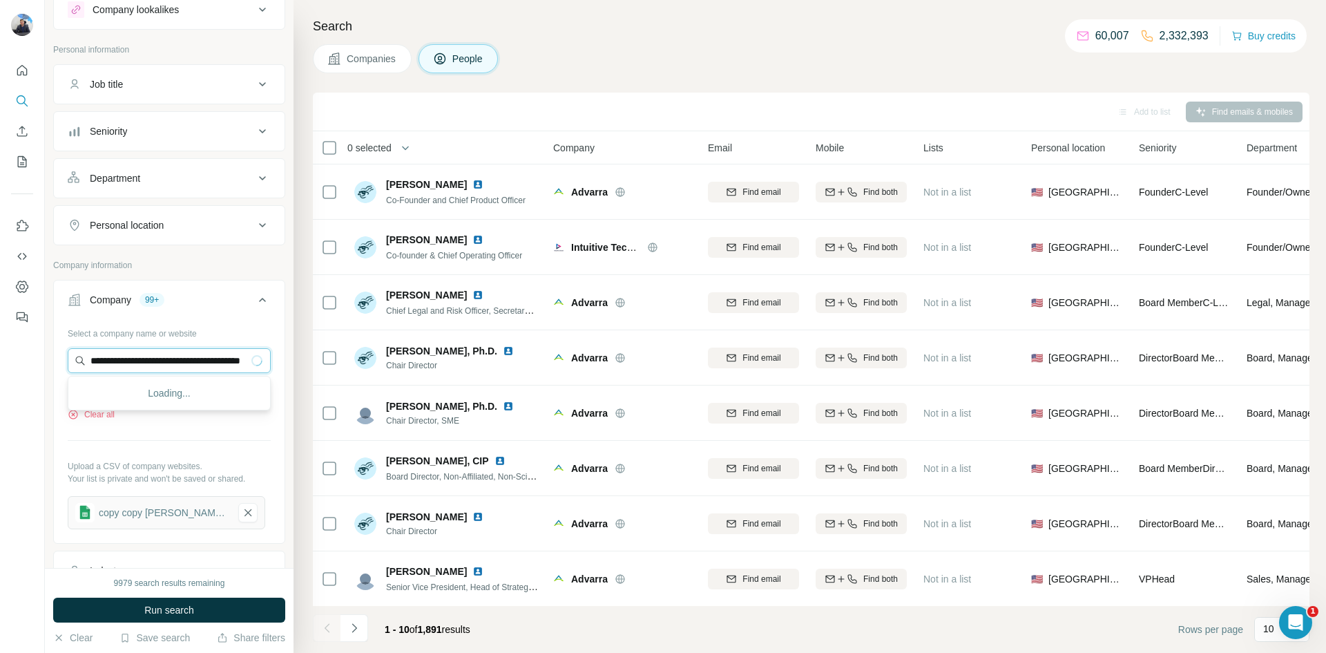
click at [222, 361] on input "**********" at bounding box center [169, 360] width 203 height 25
paste input "text"
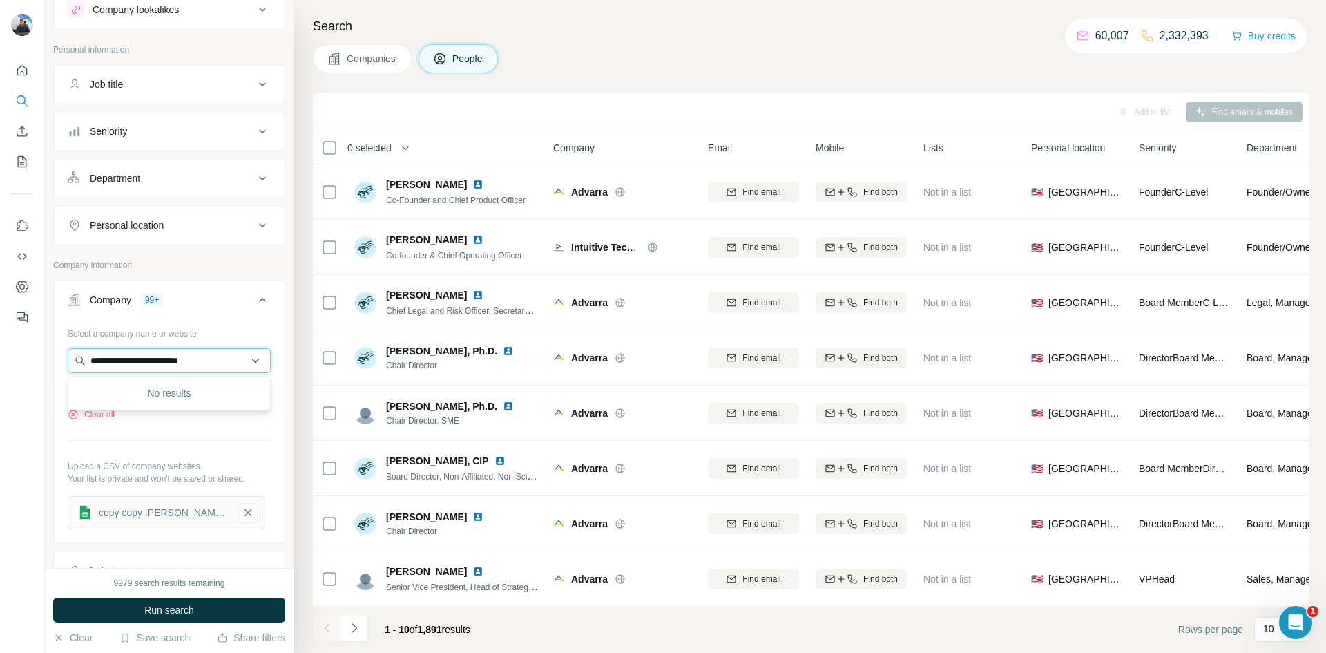
click at [171, 354] on input "**********" at bounding box center [169, 360] width 203 height 25
paste input "text"
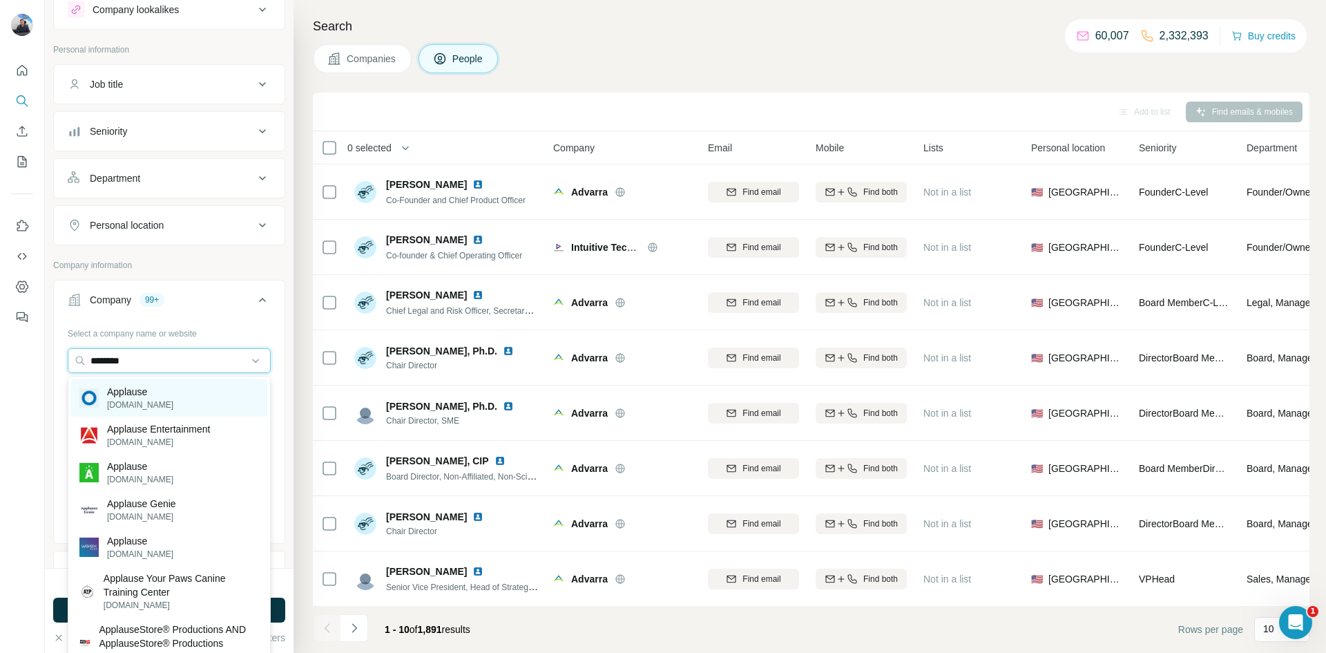
type input "********"
click at [169, 396] on div "Applause [DOMAIN_NAME]" at bounding box center [169, 397] width 196 height 37
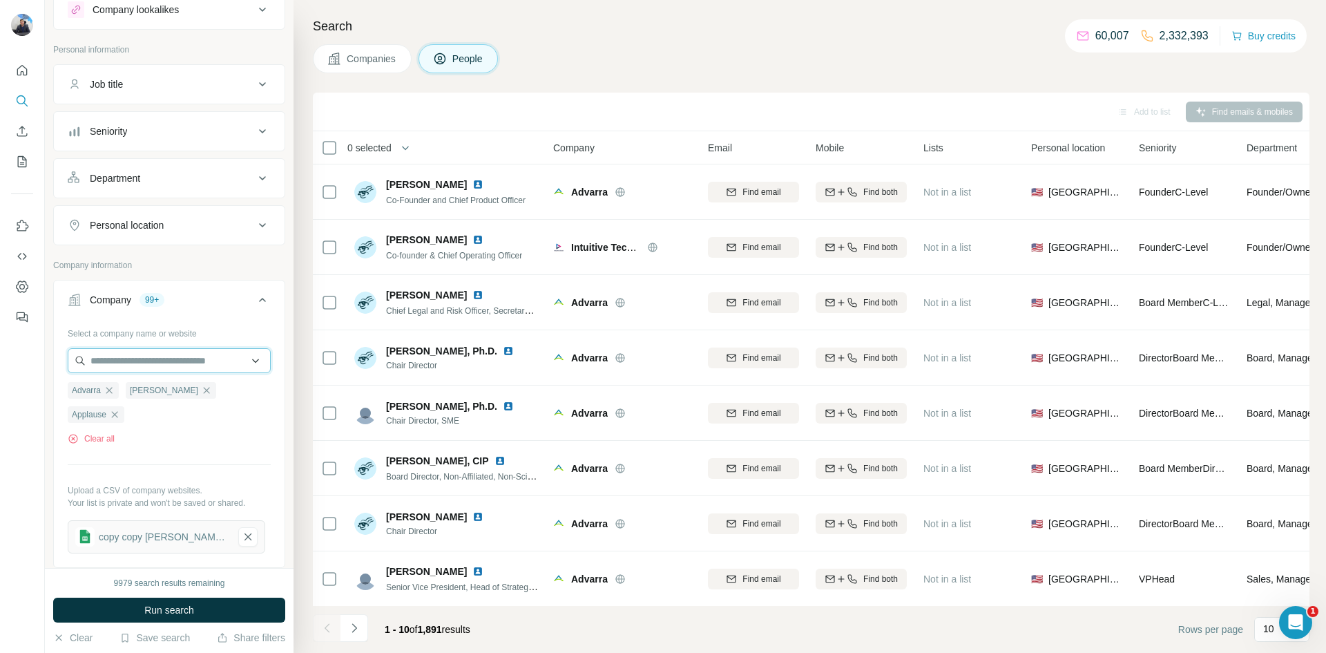
click at [193, 348] on input "text" at bounding box center [169, 360] width 203 height 25
paste input "*****"
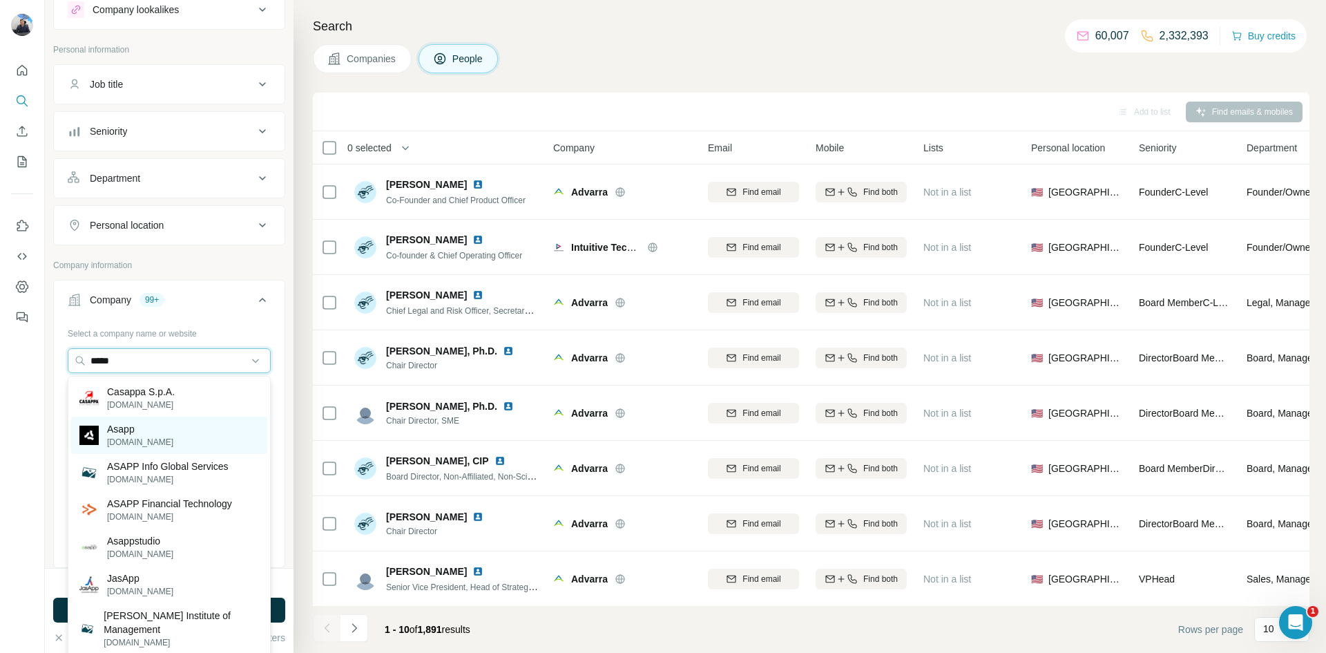
type input "*****"
click at [166, 428] on div "Asapp [DOMAIN_NAME]" at bounding box center [169, 435] width 196 height 37
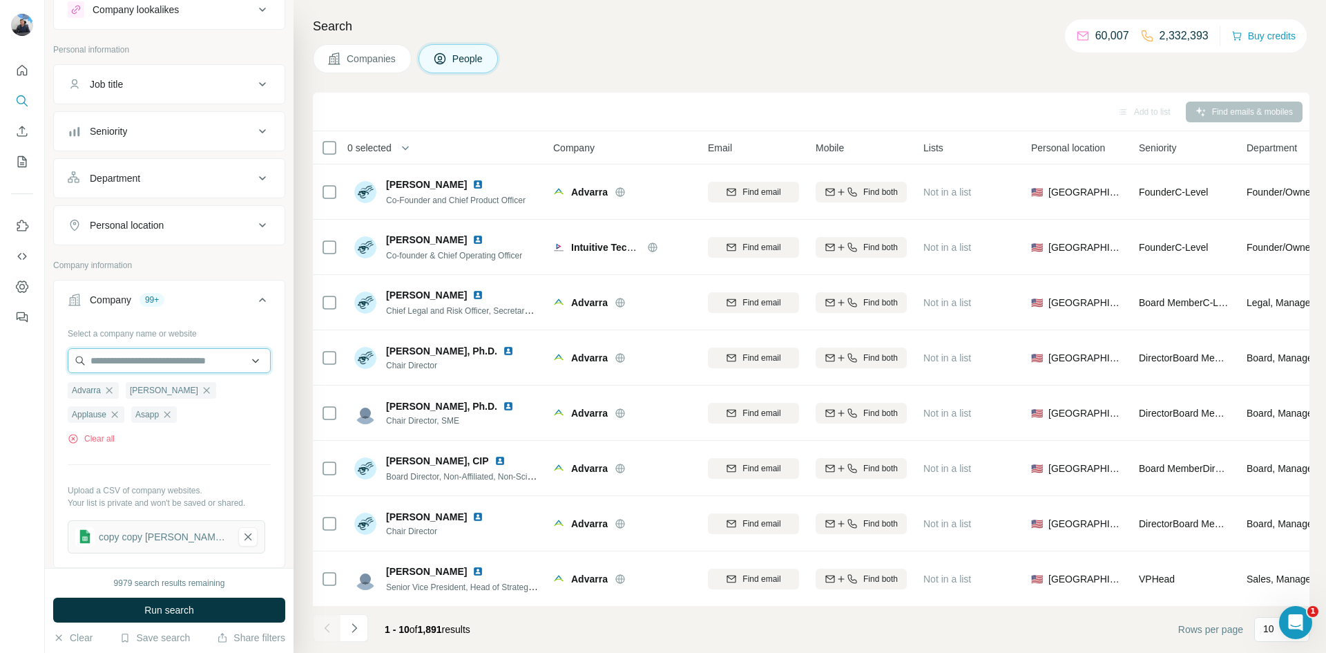
click at [137, 358] on input "text" at bounding box center [169, 360] width 203 height 25
paste input "******"
type input "******"
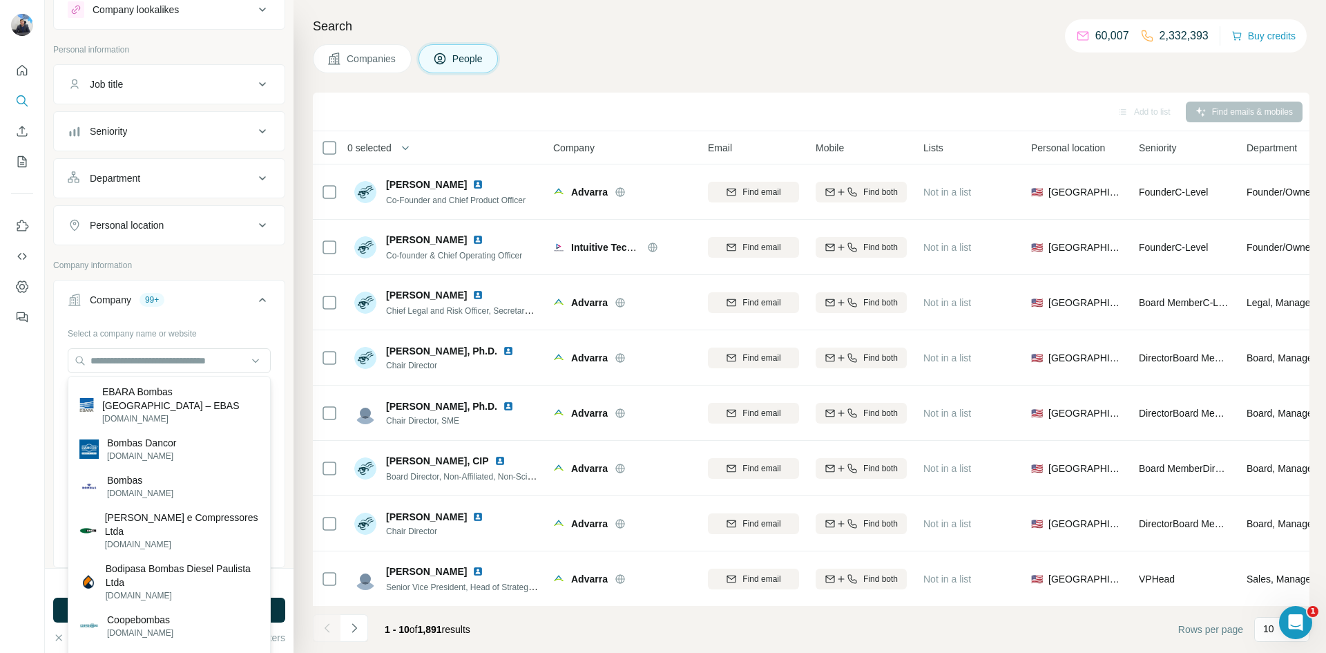
click at [242, 337] on div "Select a company name or website" at bounding box center [169, 331] width 203 height 18
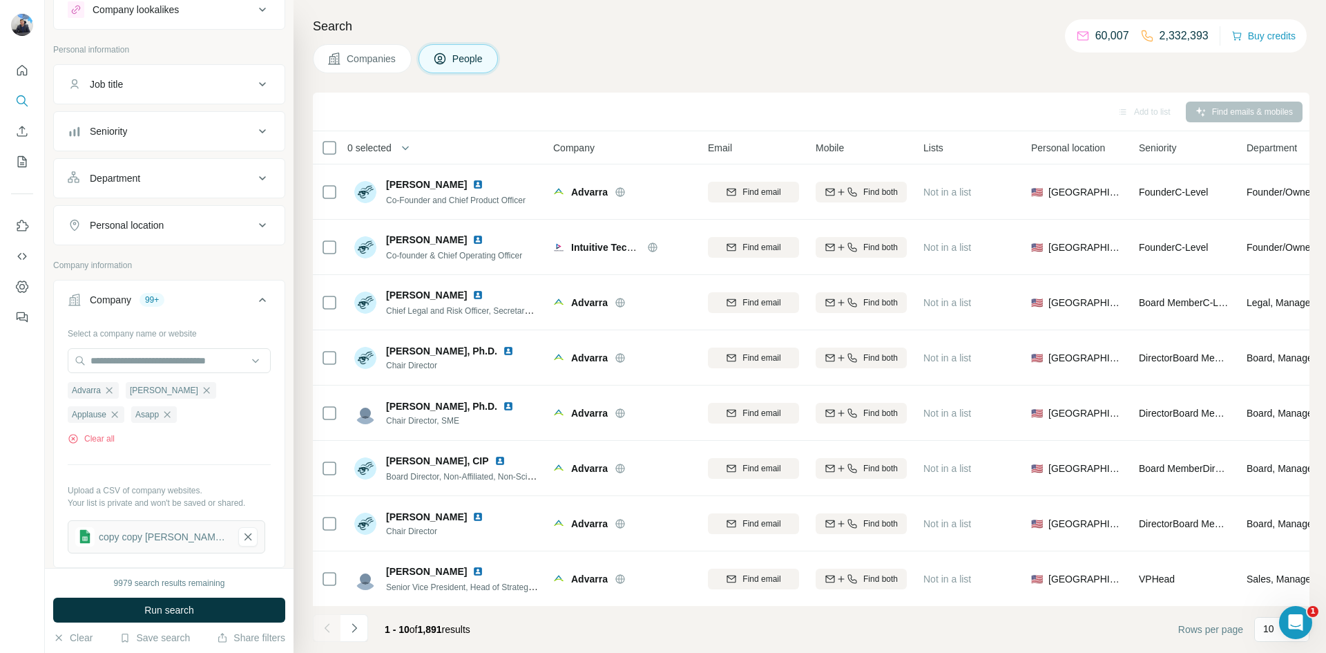
click at [280, 414] on div "Select a company name or website [PERSON_NAME] Clear all Upload a CSV of compan…" at bounding box center [169, 443] width 231 height 242
click at [23, 137] on icon "Enrich CSV" at bounding box center [22, 131] width 14 height 14
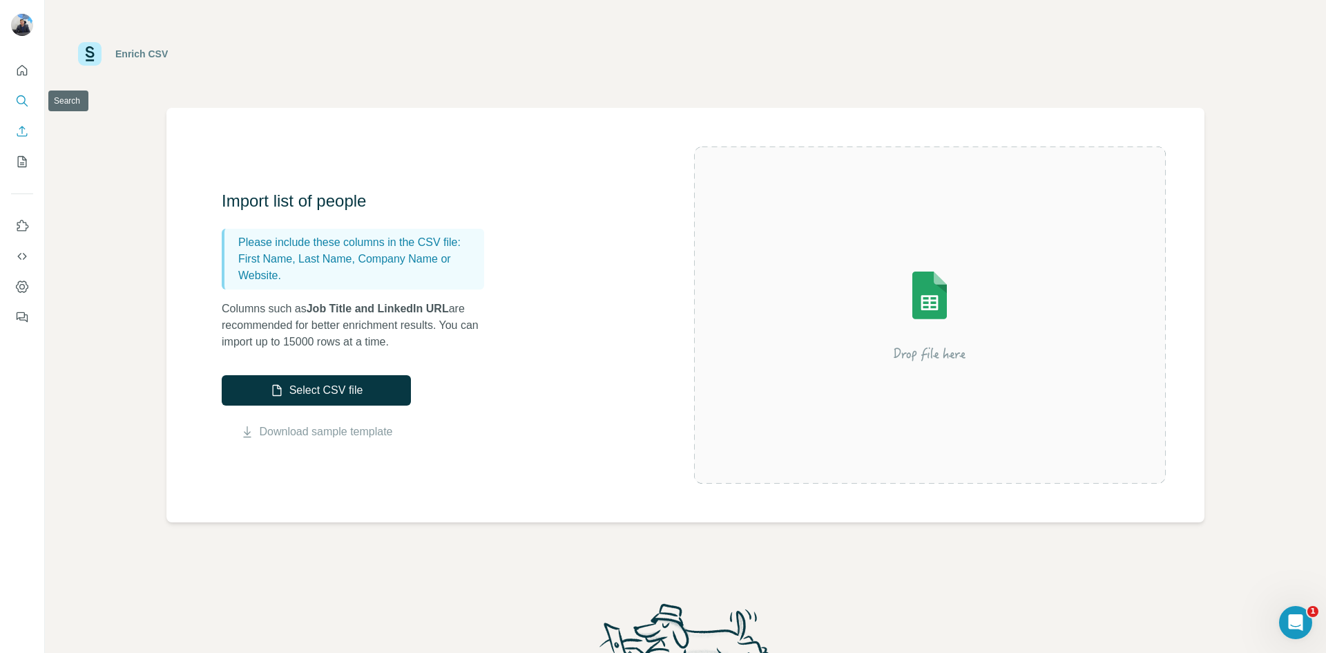
click at [22, 103] on icon "Search" at bounding box center [21, 99] width 9 height 9
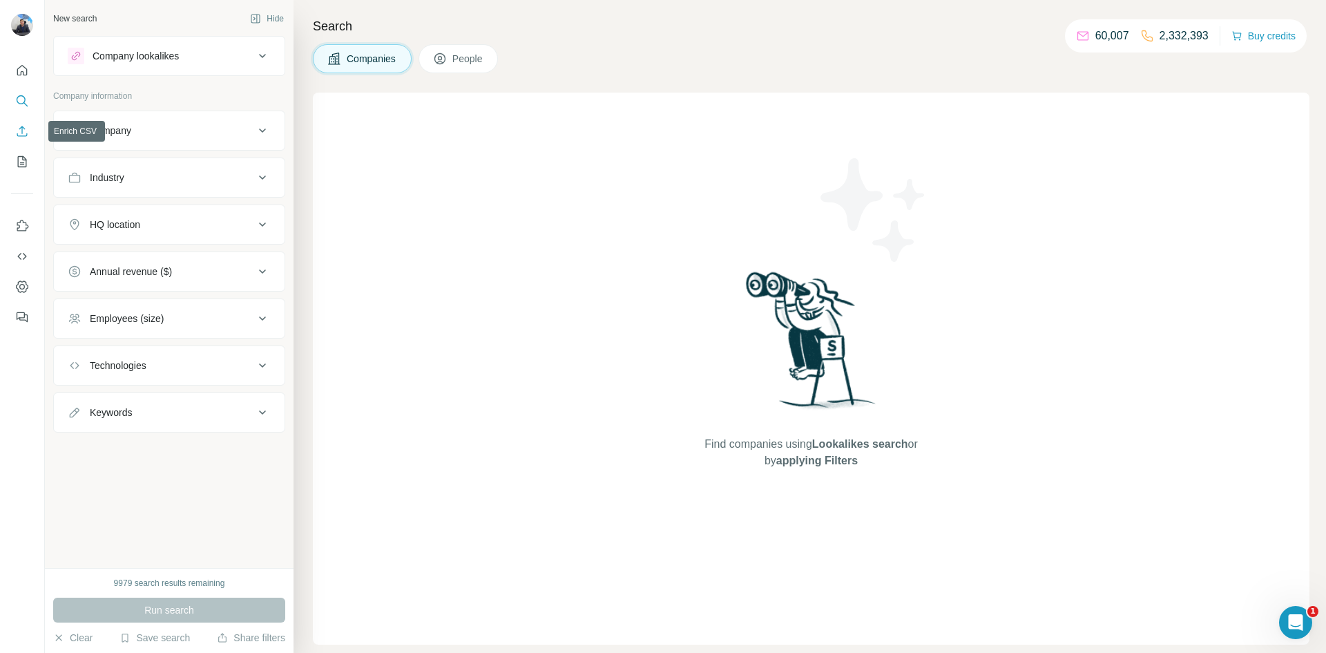
click at [25, 137] on icon "Enrich CSV" at bounding box center [22, 131] width 14 height 14
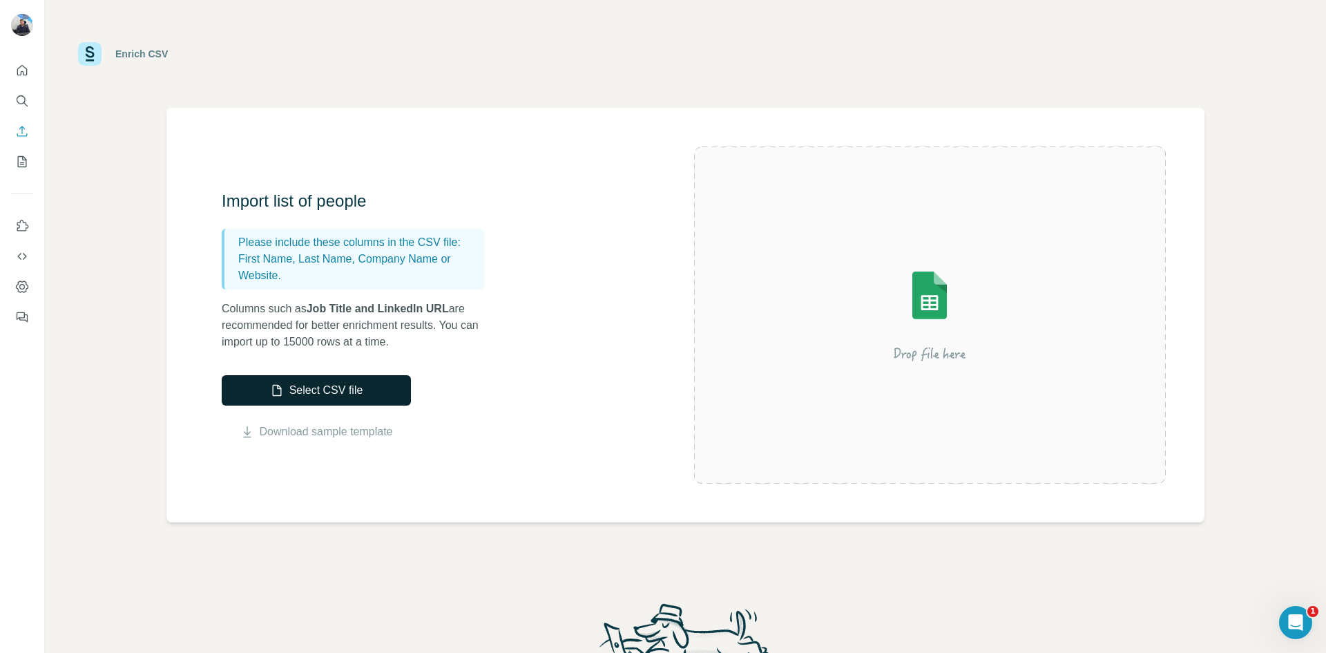
click at [300, 392] on button "Select CSV file" at bounding box center [316, 390] width 189 height 30
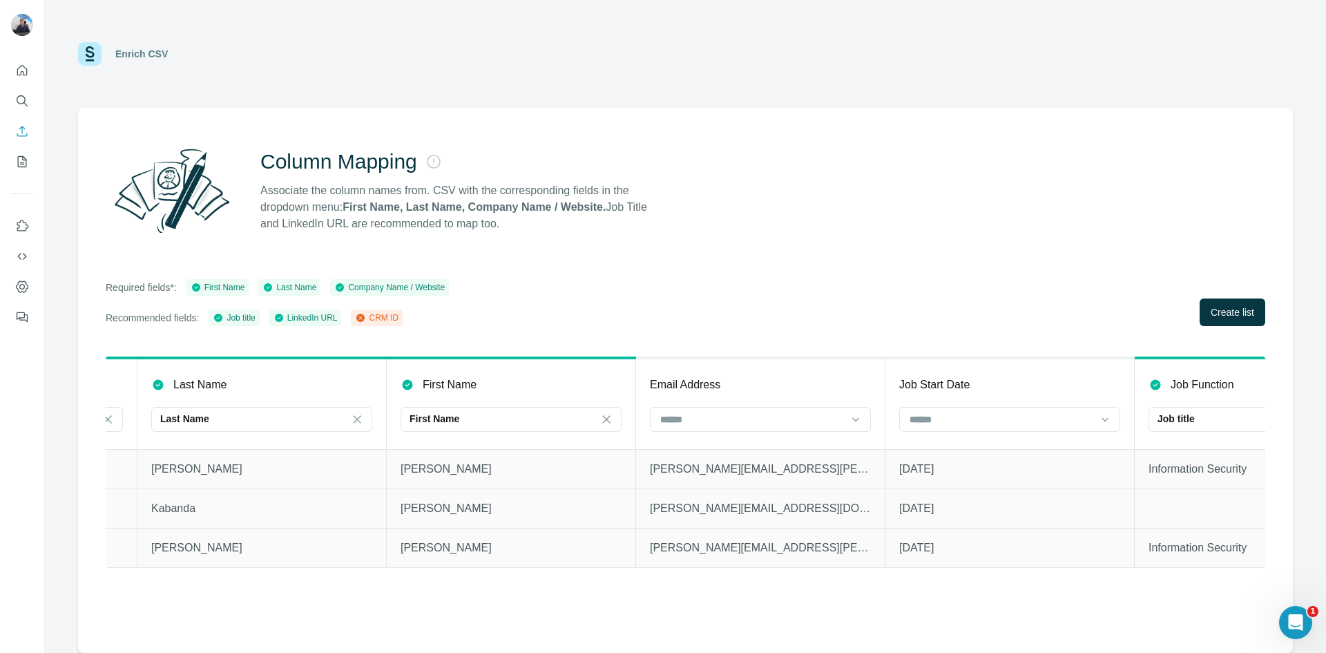
scroll to position [0, 222]
click at [790, 427] on div at bounding box center [749, 419] width 187 height 23
click at [908, 324] on div "Required fields*: First Name Last Name Company Name / Website Recommended field…" at bounding box center [686, 302] width 1160 height 47
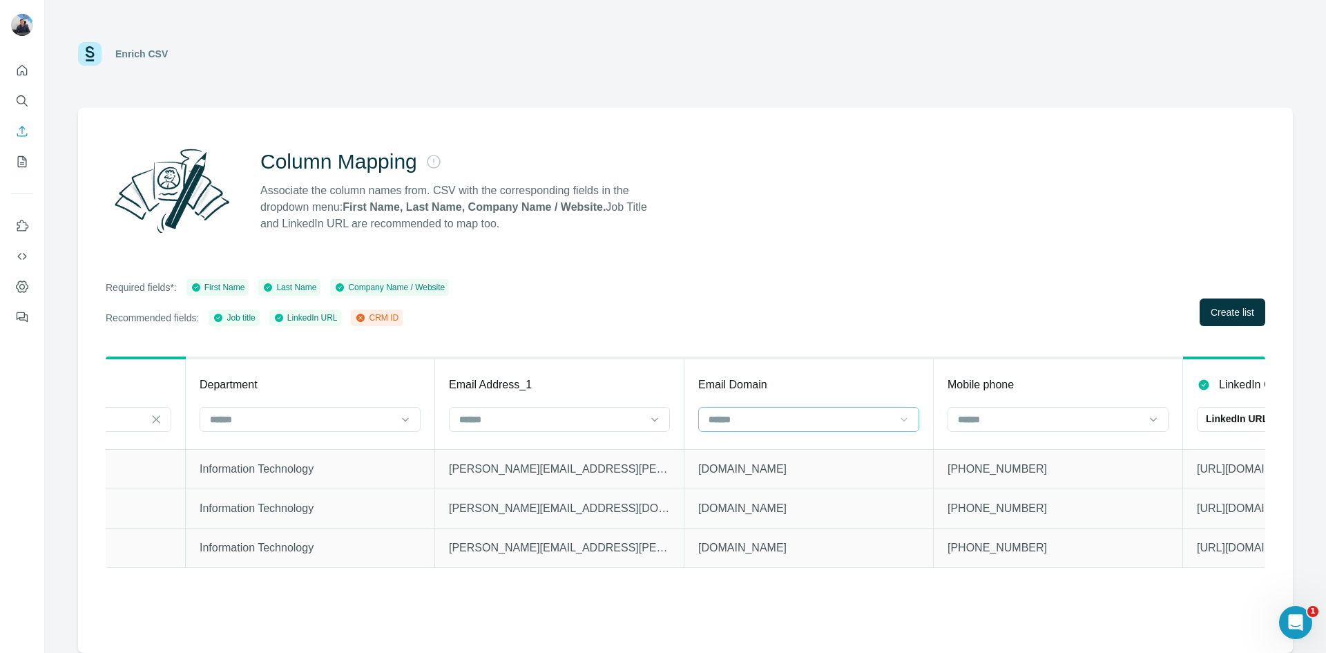
scroll to position [0, 1416]
click at [506, 412] on input at bounding box center [552, 419] width 187 height 15
click at [501, 413] on input at bounding box center [552, 419] width 187 height 15
click at [783, 407] on div at bounding box center [810, 419] width 221 height 25
click at [783, 414] on input at bounding box center [802, 419] width 187 height 15
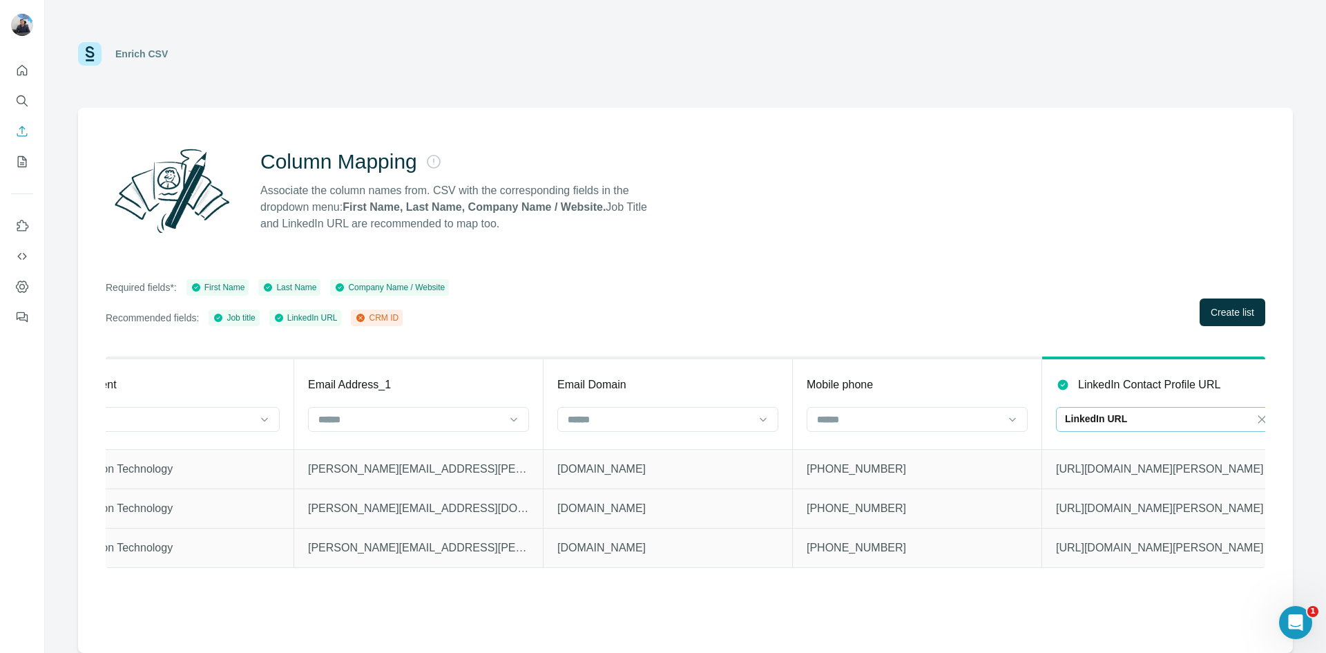
scroll to position [0, 1559]
click at [1092, 416] on p "LinkedIn URL" at bounding box center [1095, 419] width 62 height 14
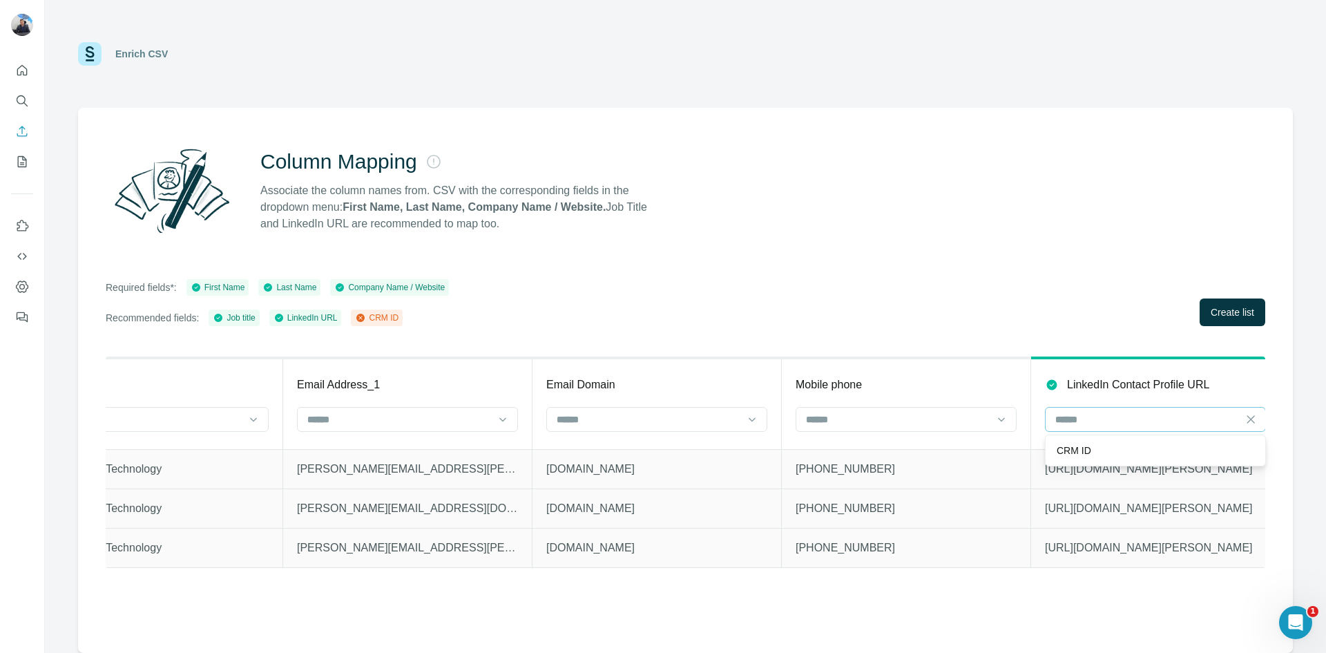
click at [1009, 360] on th "Mobile phone" at bounding box center [906, 403] width 249 height 91
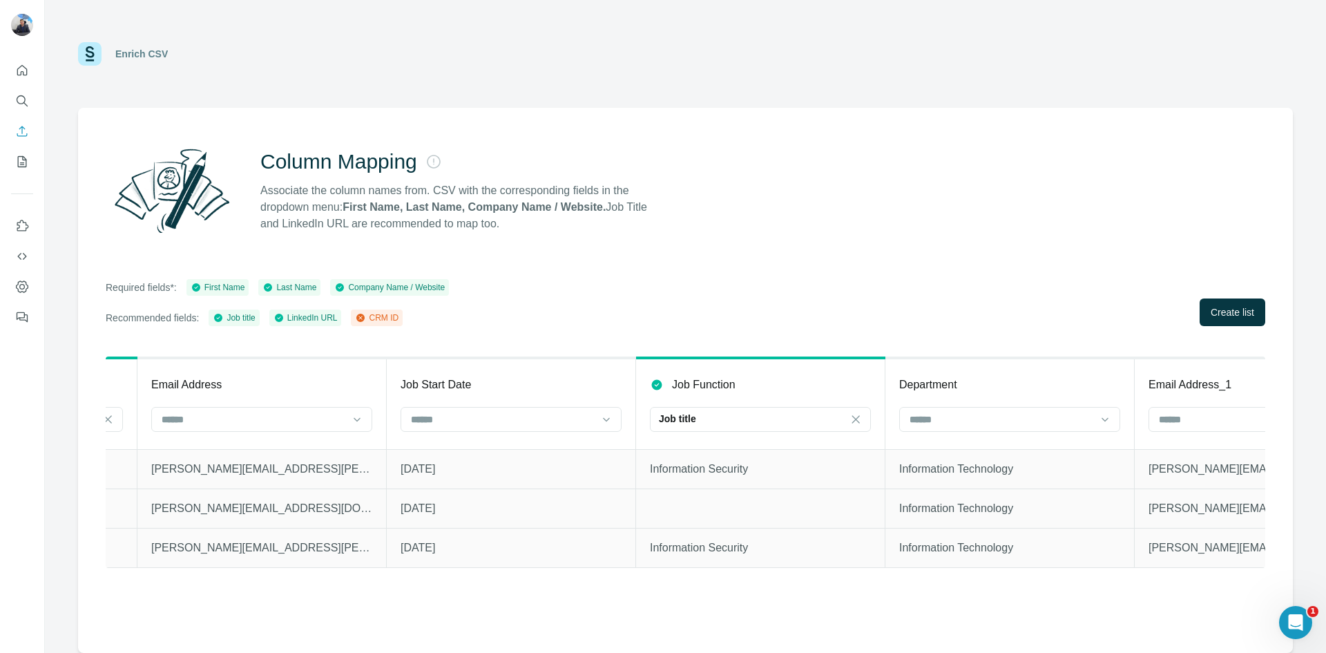
scroll to position [0, 0]
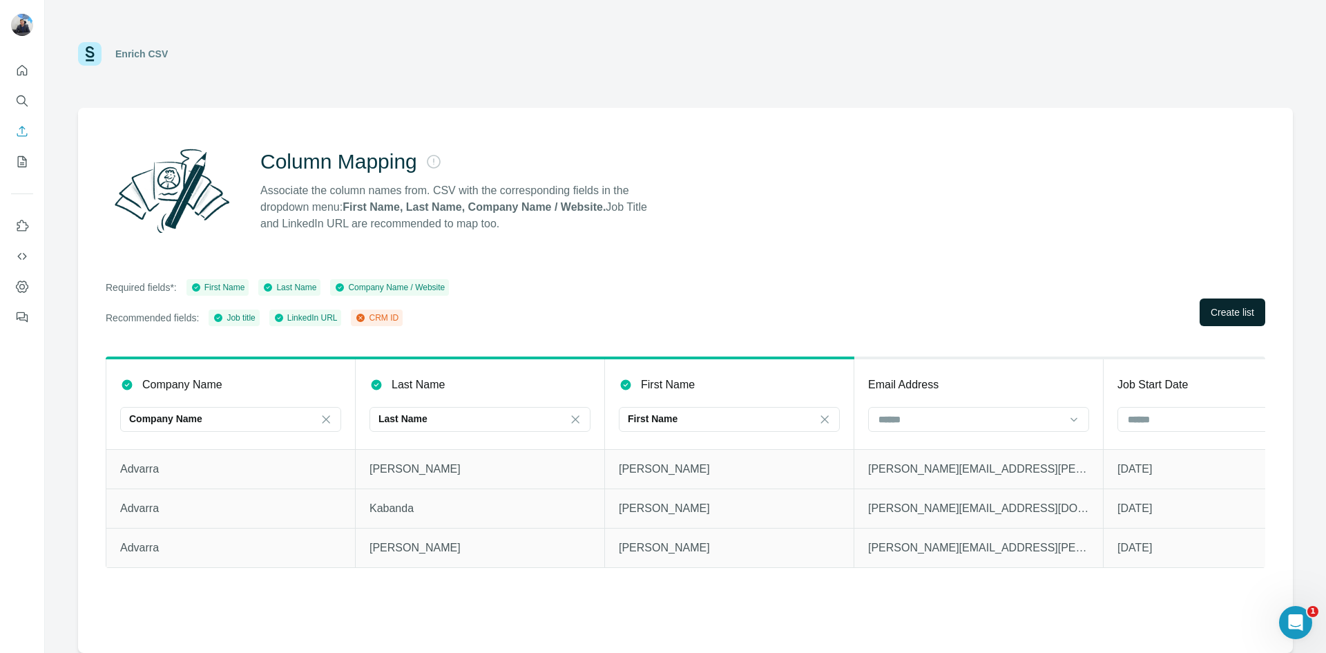
click at [1219, 321] on button "Create list" at bounding box center [1233, 312] width 66 height 28
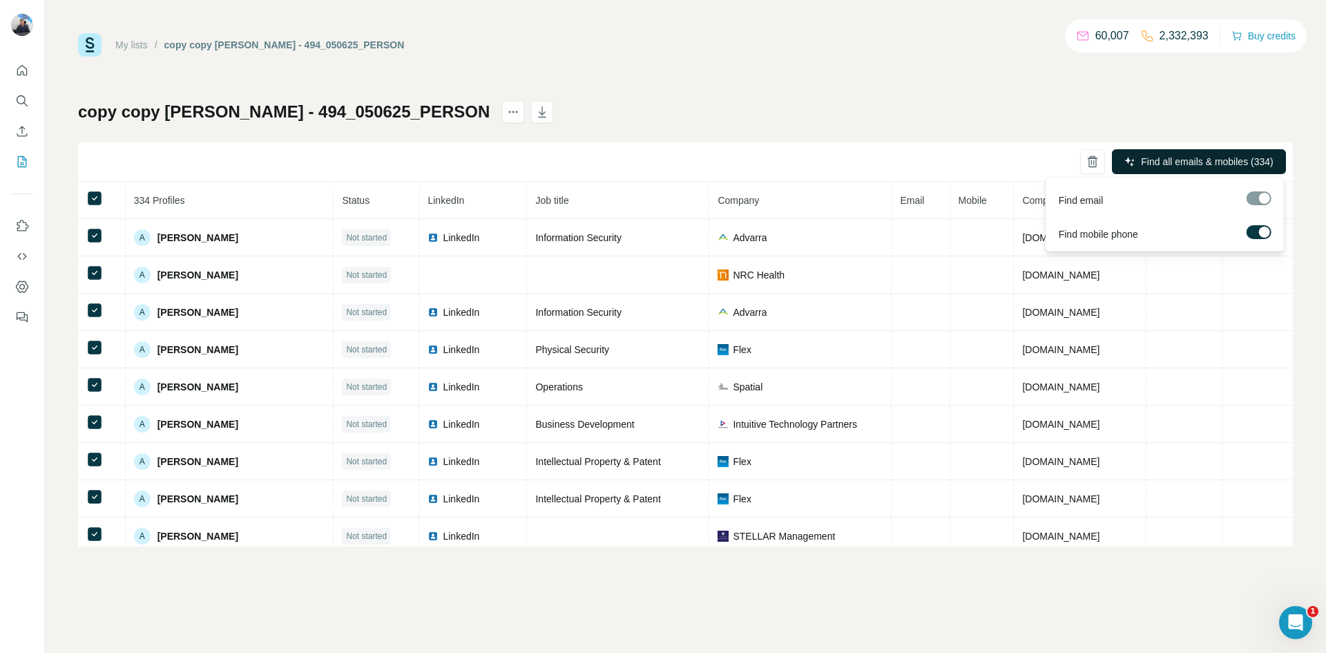
click at [1179, 160] on span "Find all emails & mobiles (334)" at bounding box center [1207, 162] width 132 height 14
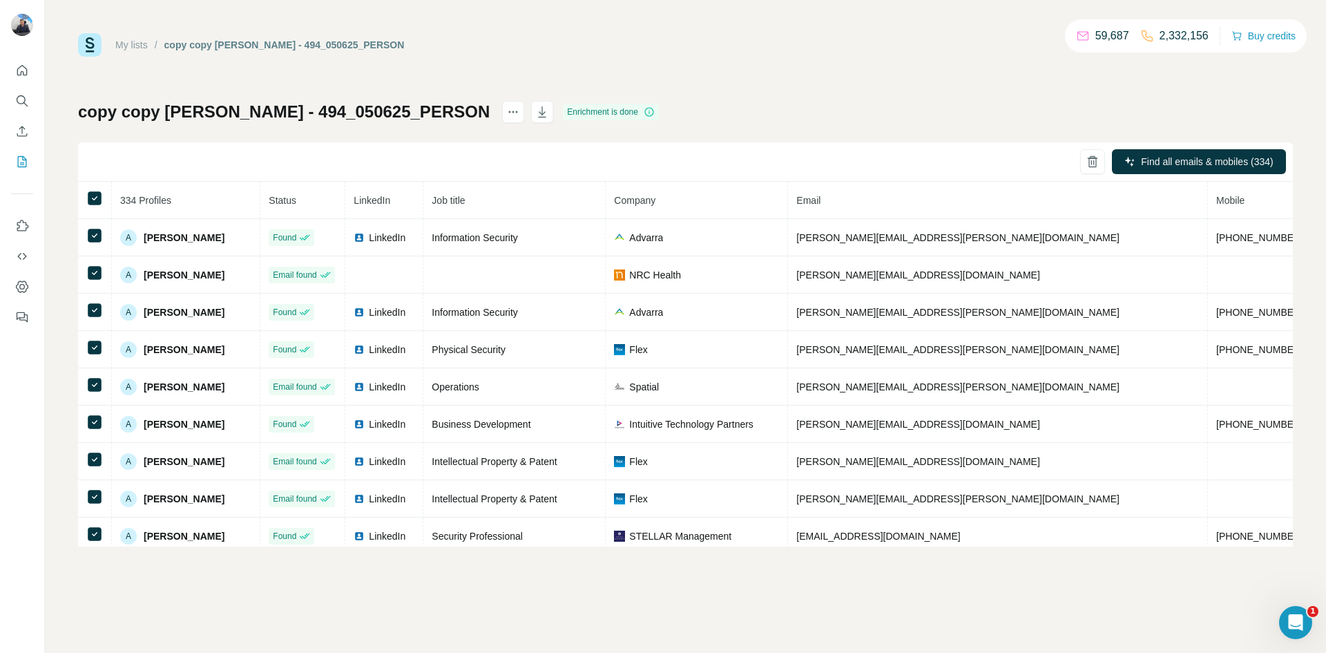
click at [991, 107] on div "copy copy [PERSON_NAME] - 494_050625_PERSON Enrichment is done Find all emails …" at bounding box center [685, 324] width 1215 height 446
click at [649, 111] on icon at bounding box center [649, 112] width 1 height 4
click at [563, 111] on div "Enrichment is done" at bounding box center [611, 112] width 96 height 17
click at [644, 108] on icon at bounding box center [649, 111] width 11 height 11
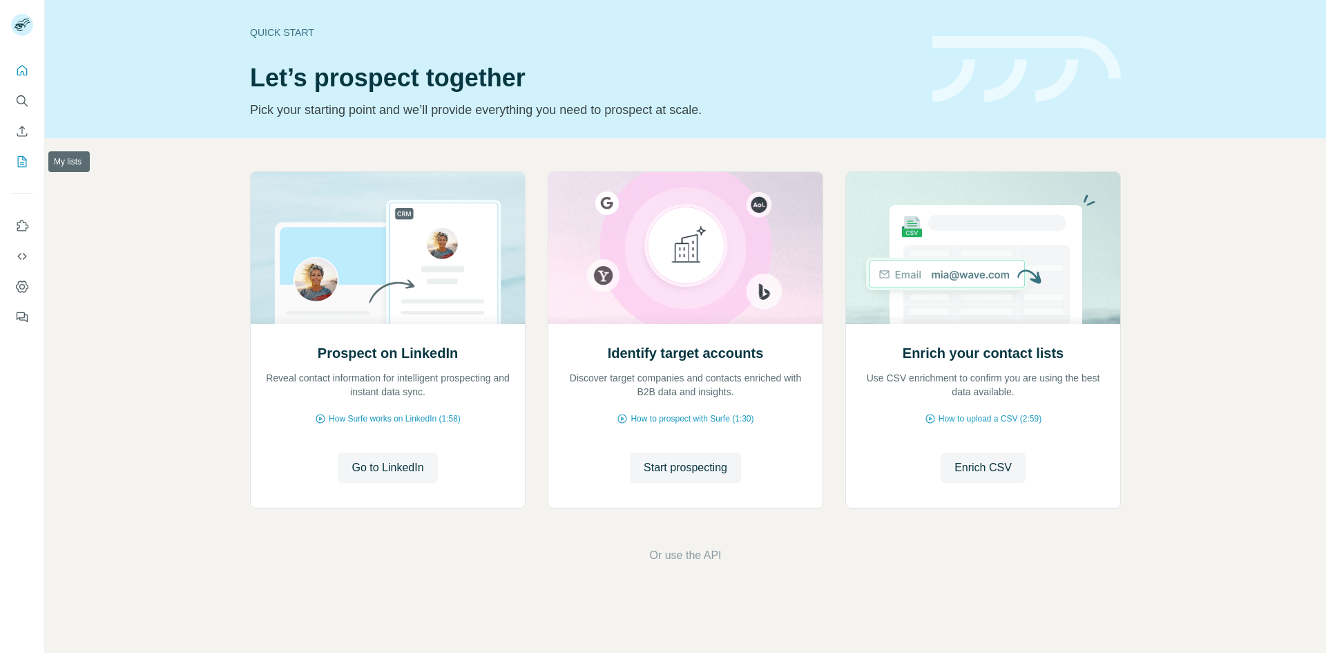
click at [20, 152] on button "My lists" at bounding box center [22, 161] width 22 height 25
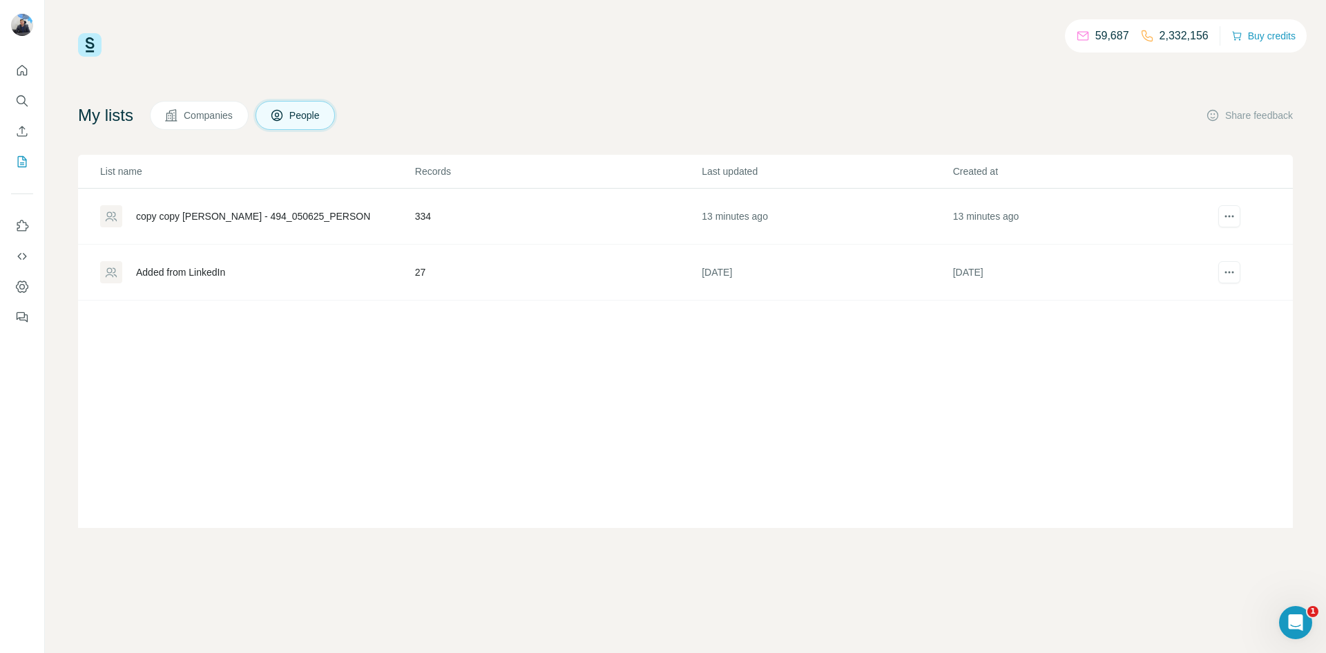
click at [250, 208] on div "copy copy [PERSON_NAME] - 494_050625_PERSON" at bounding box center [257, 216] width 314 height 22
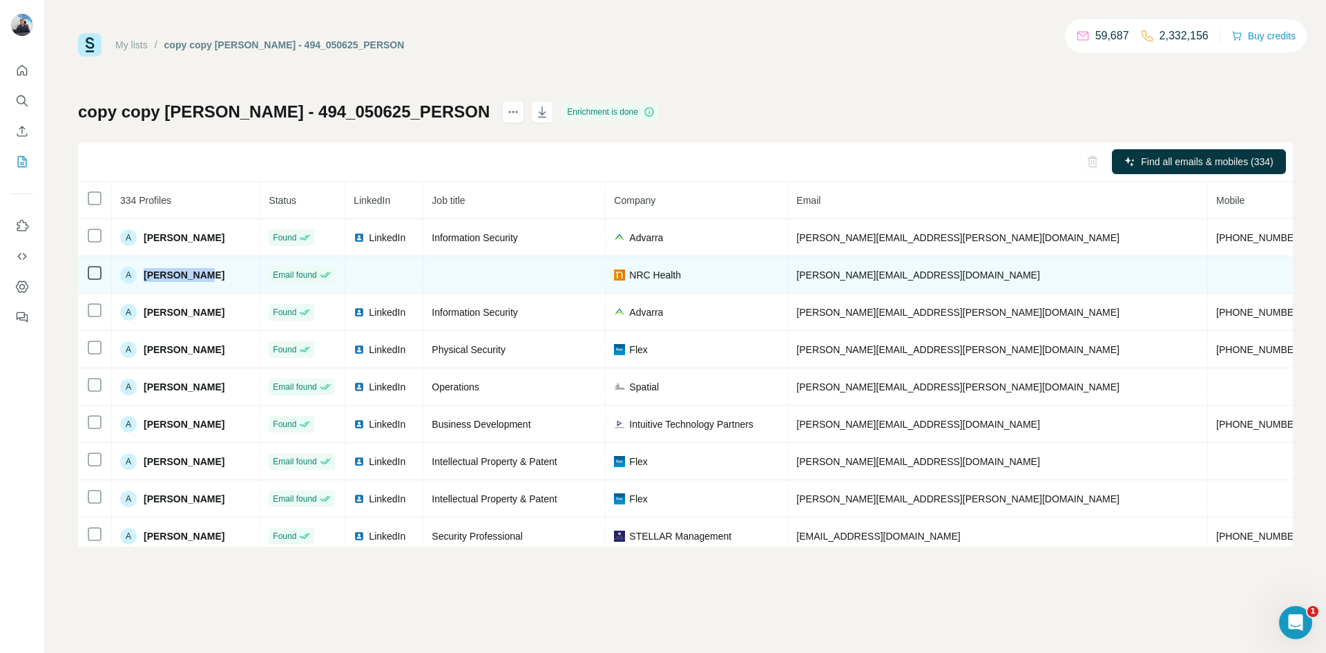
drag, startPoint x: 207, startPoint y: 275, endPoint x: 142, endPoint y: 280, distance: 65.1
click at [142, 280] on div "A Abdi Kadiye" at bounding box center [185, 275] width 131 height 17
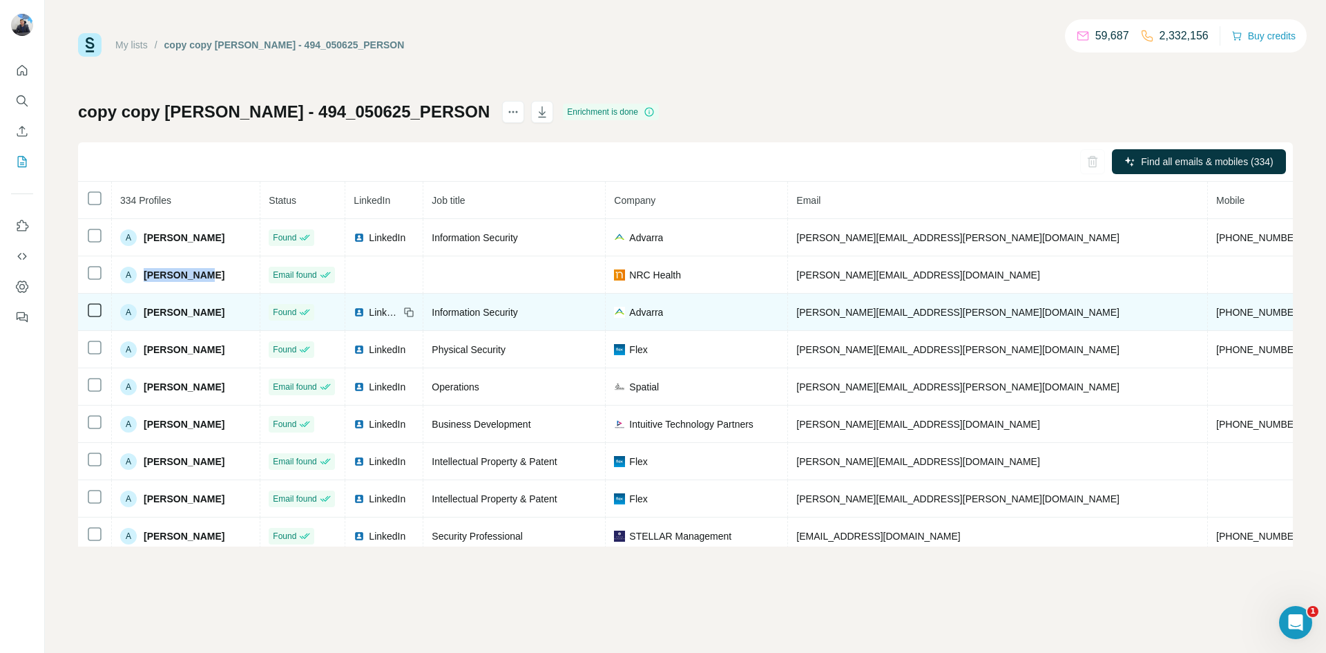
copy span "[PERSON_NAME]"
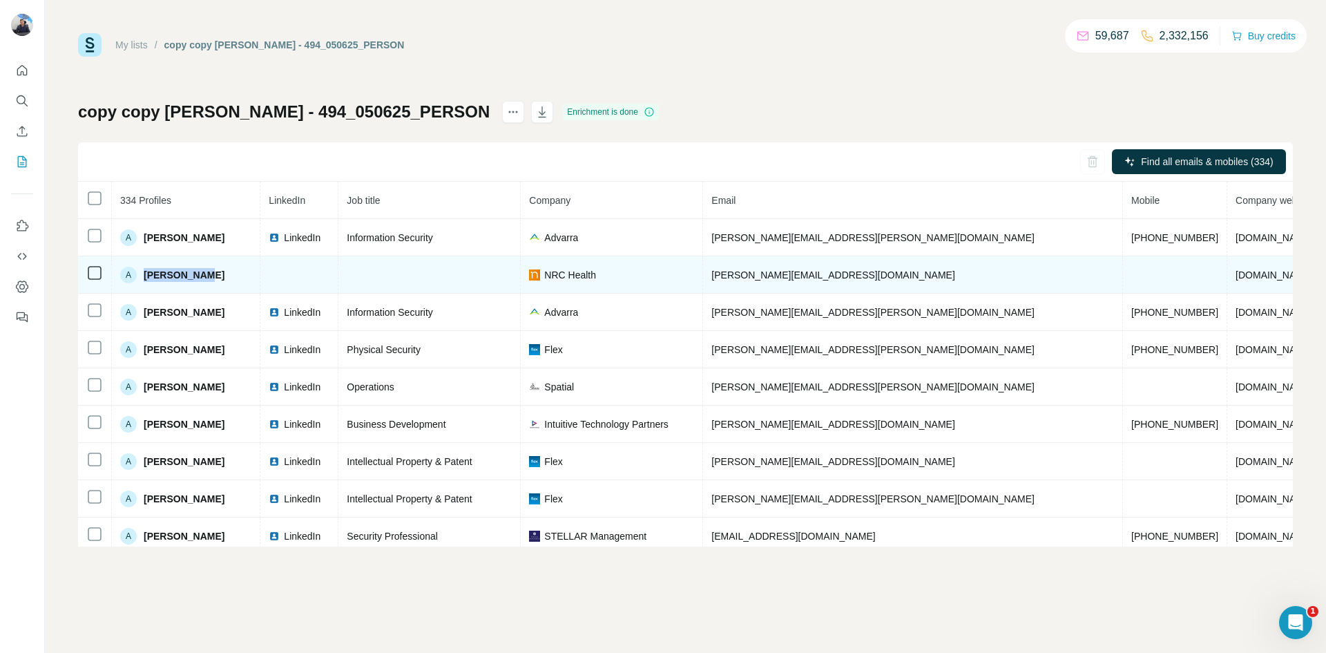
scroll to position [0, 129]
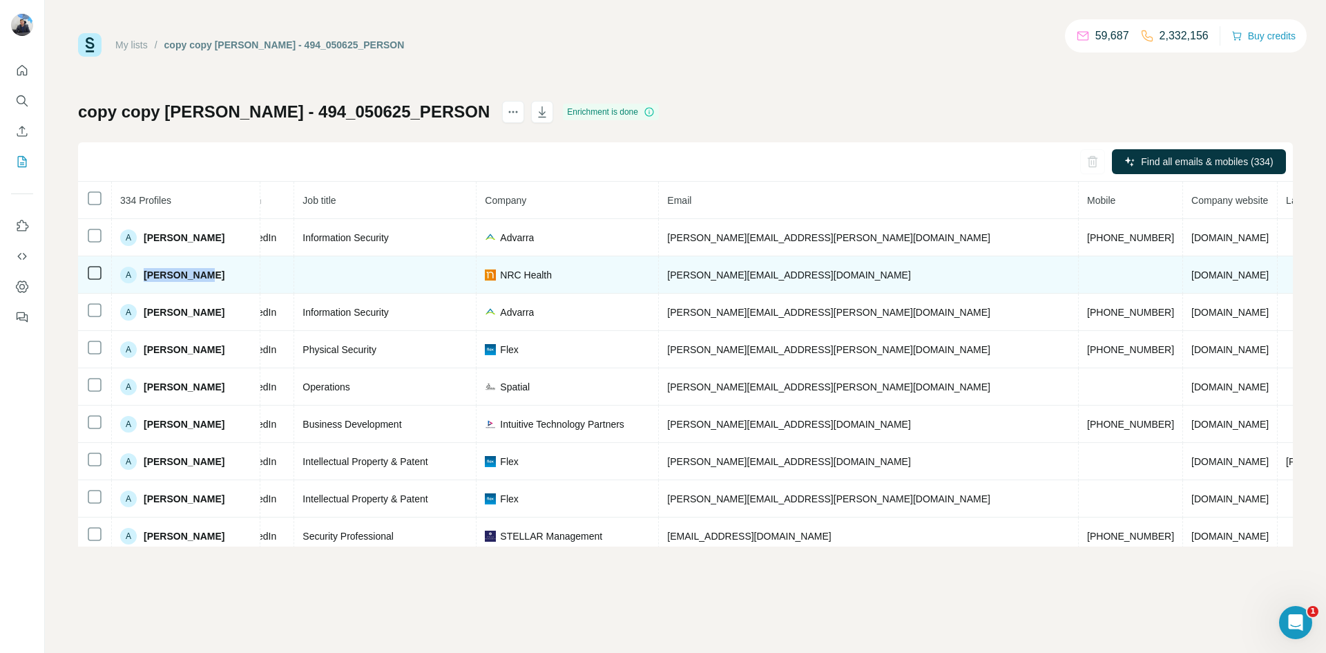
click at [724, 278] on span "[PERSON_NAME][EMAIL_ADDRESS][DOMAIN_NAME]" at bounding box center [788, 274] width 243 height 11
copy span "[PERSON_NAME][EMAIL_ADDRESS][DOMAIN_NAME]"
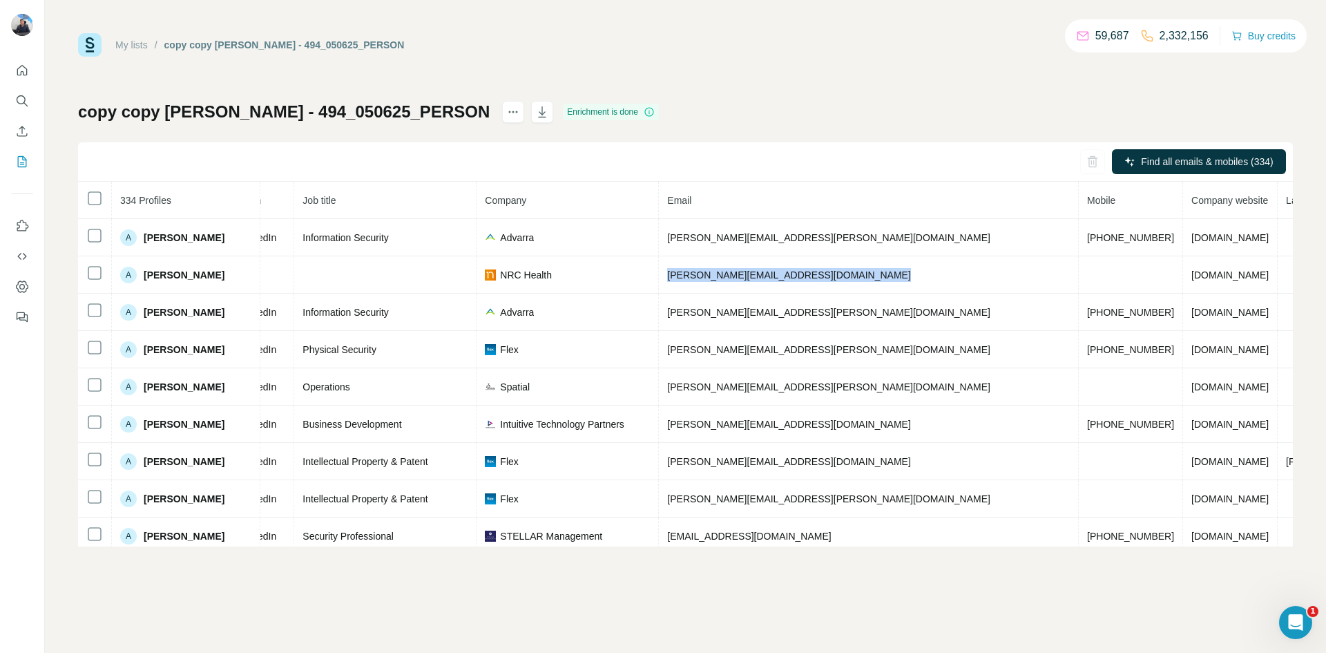
click at [719, 102] on div "copy copy [PERSON_NAME] - 494_050625_PERSON Enrichment is done Find all emails …" at bounding box center [685, 324] width 1215 height 446
click at [506, 113] on icon "actions" at bounding box center [513, 112] width 14 height 14
click at [531, 115] on button "button" at bounding box center [542, 112] width 22 height 22
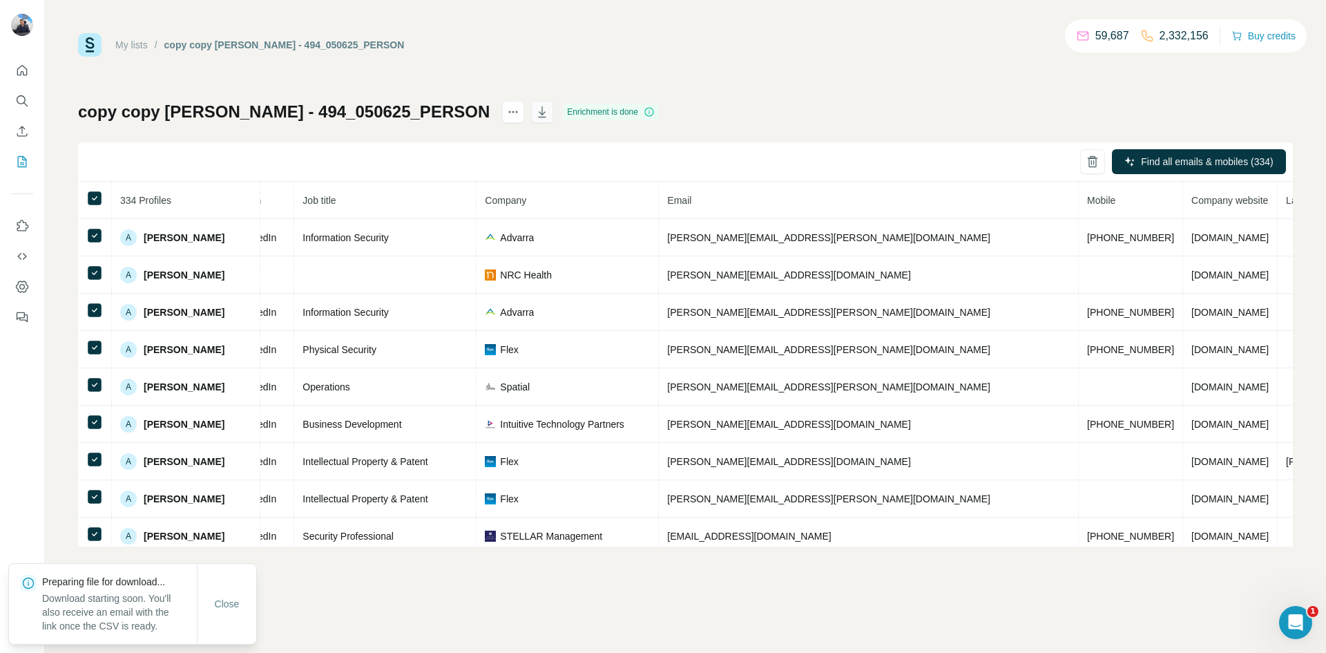
click at [535, 112] on icon "button" at bounding box center [542, 112] width 14 height 14
click at [539, 117] on icon "button" at bounding box center [543, 111] width 8 height 11
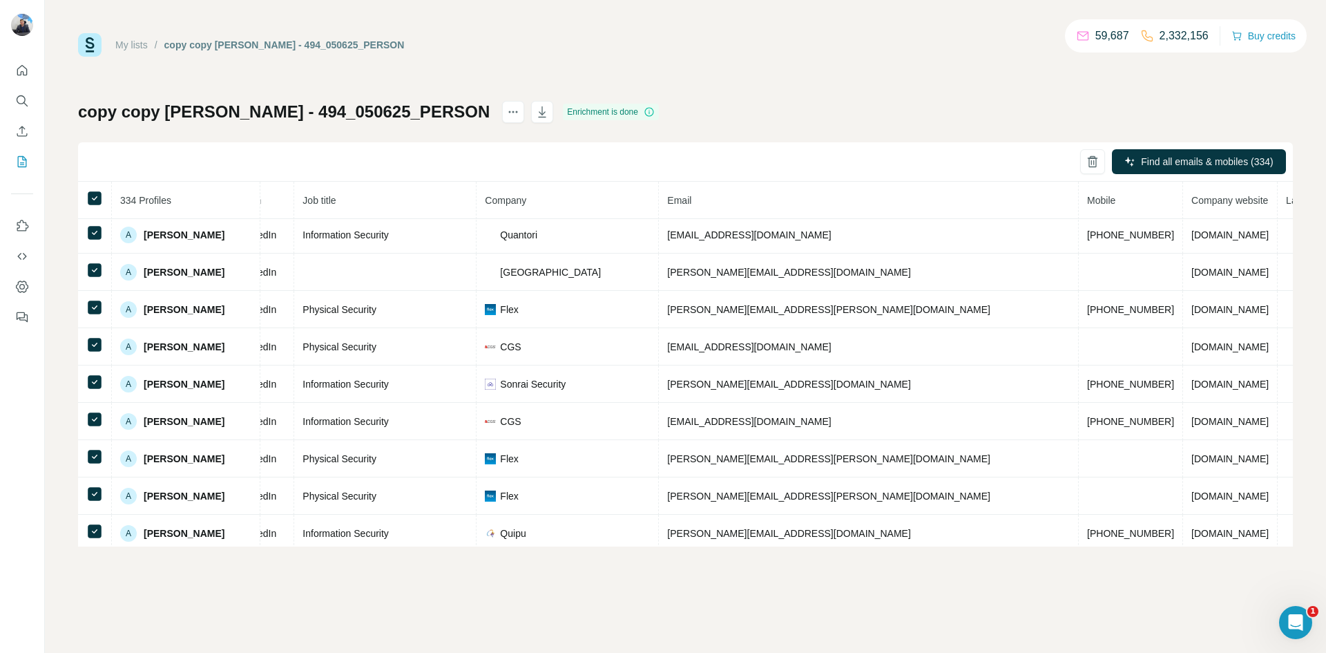
scroll to position [456, 129]
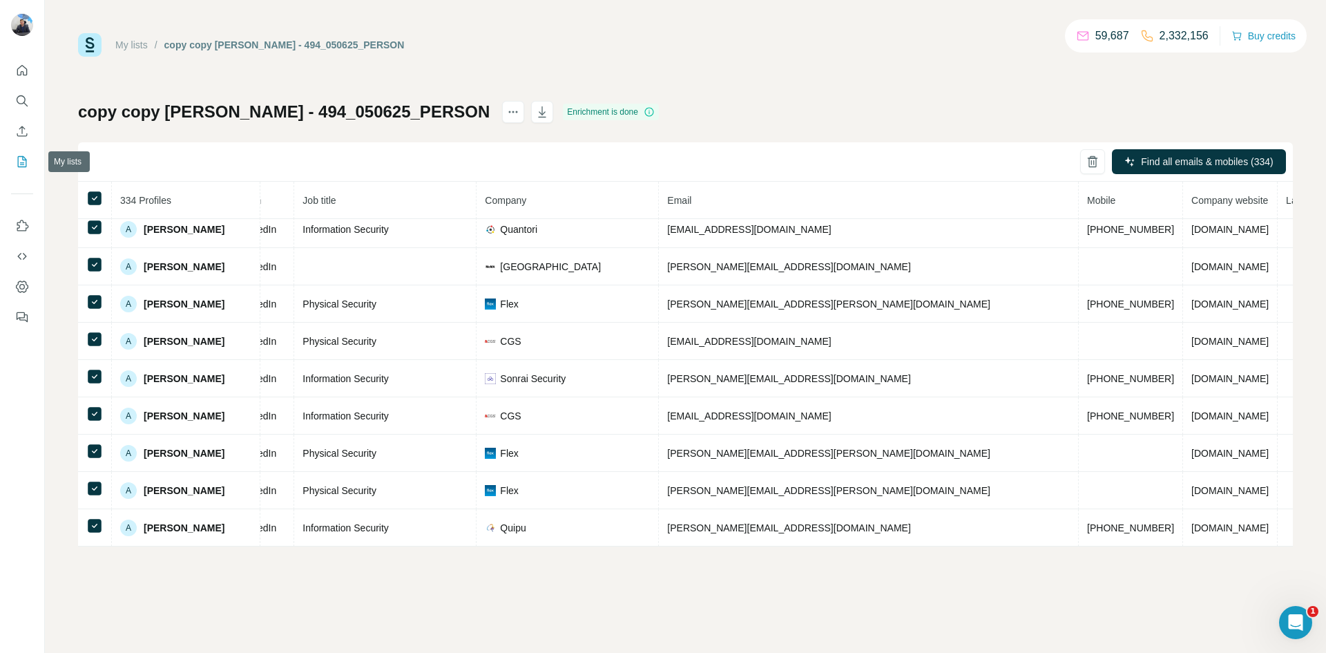
click at [21, 159] on icon "My lists" at bounding box center [22, 162] width 14 height 14
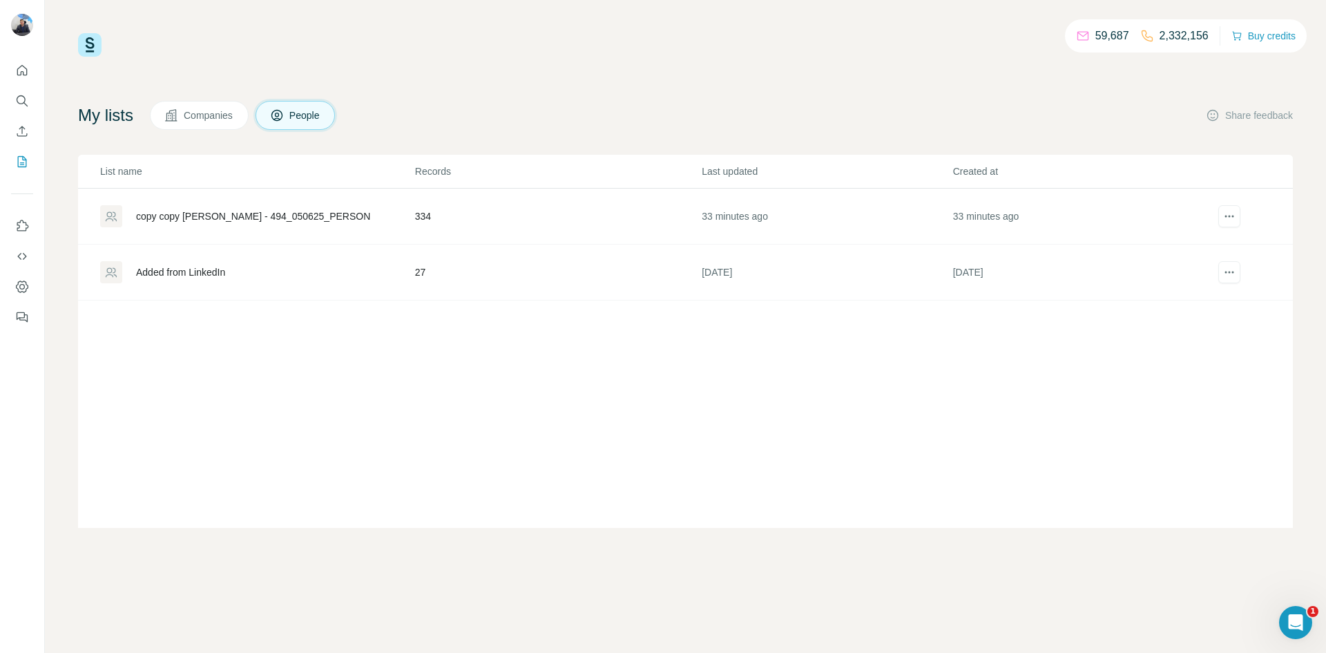
click at [174, 220] on div "copy copy [PERSON_NAME] - 494_050625_PERSON" at bounding box center [253, 216] width 234 height 14
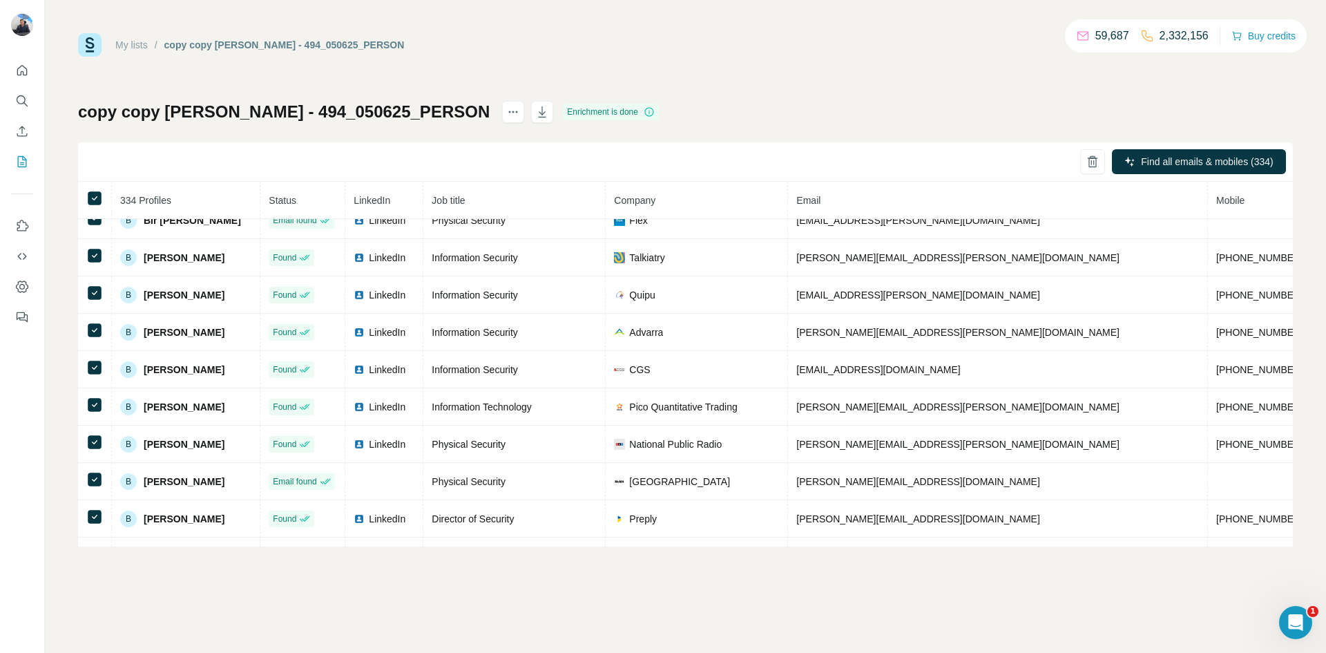
scroll to position [1911, 0]
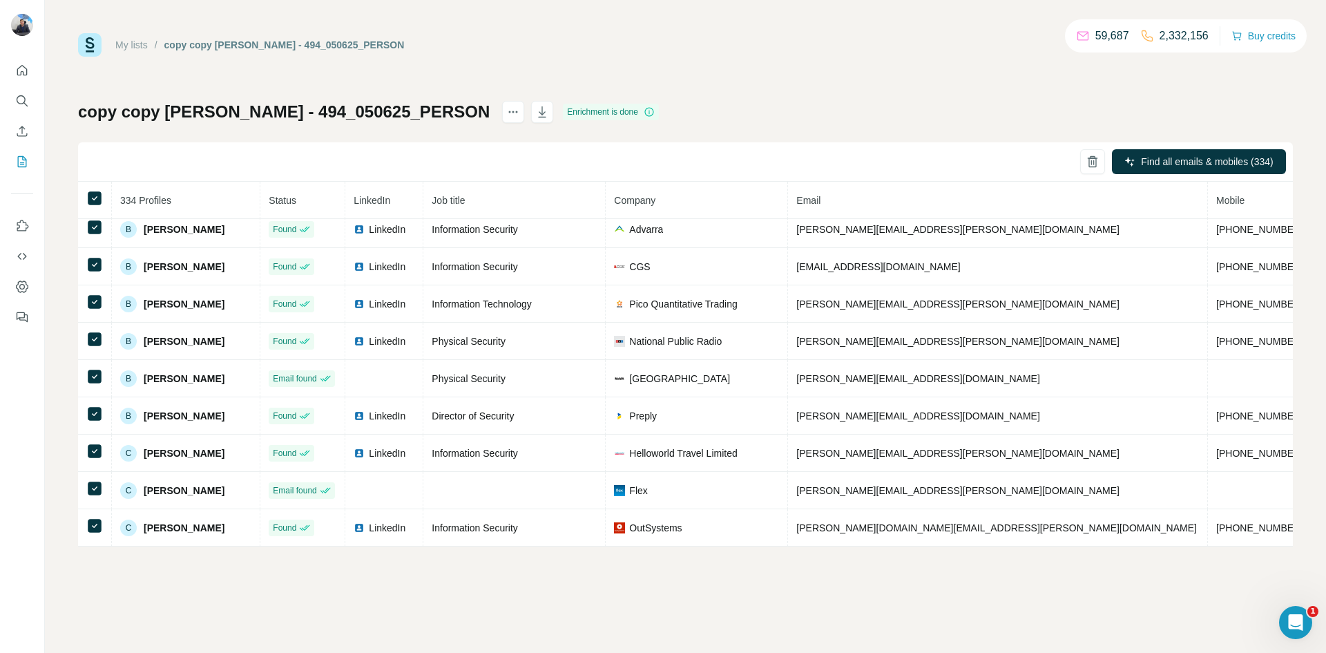
click at [687, 58] on div "My lists / copy copy adam - 494_050625_PERSON 59,687 2,332,156 Buy credits copy…" at bounding box center [685, 289] width 1215 height 513
click at [929, 129] on div "copy copy [PERSON_NAME] - 494_050625_PERSON Enrichment is done Find all emails …" at bounding box center [685, 324] width 1215 height 446
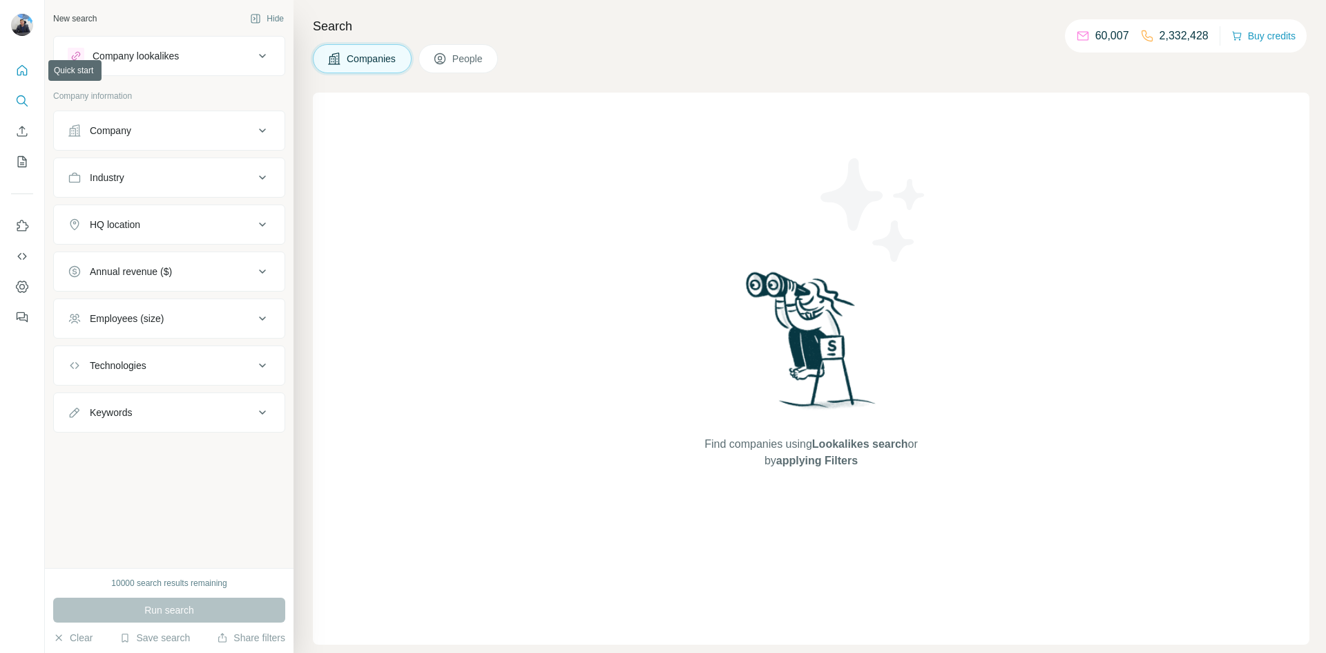
click at [19, 67] on icon "Quick start" at bounding box center [22, 70] width 10 height 10
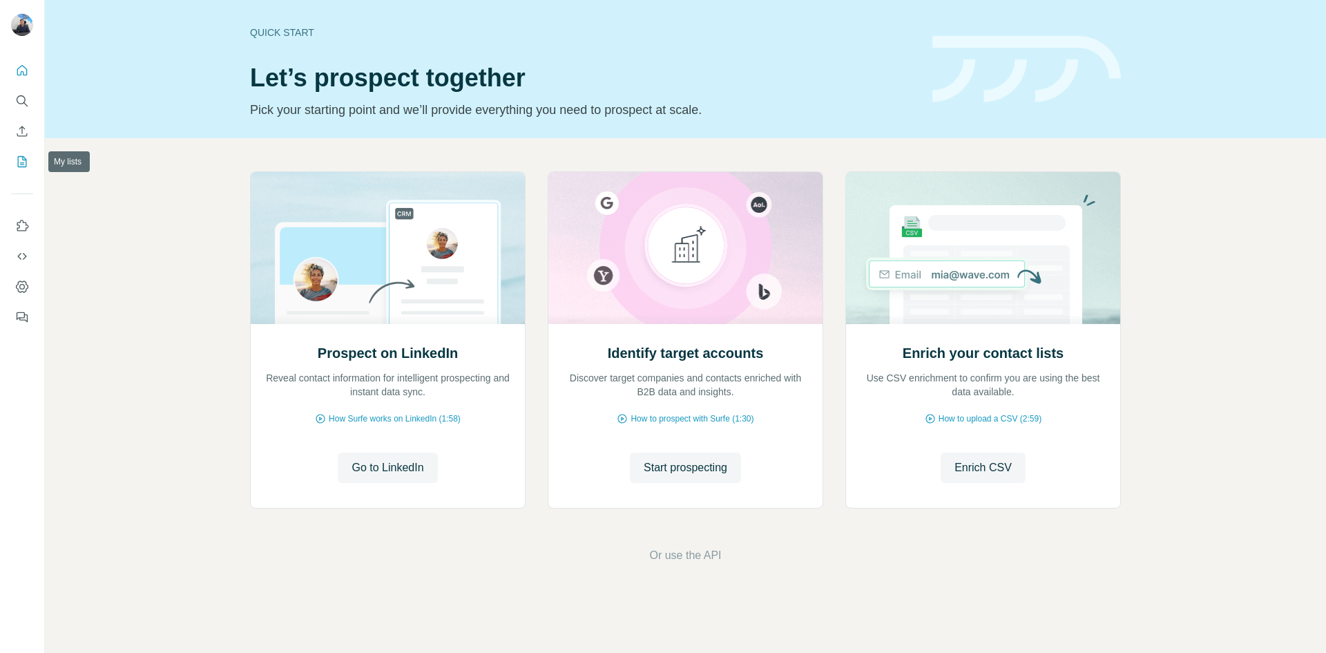
click at [23, 166] on icon "My lists" at bounding box center [22, 162] width 14 height 14
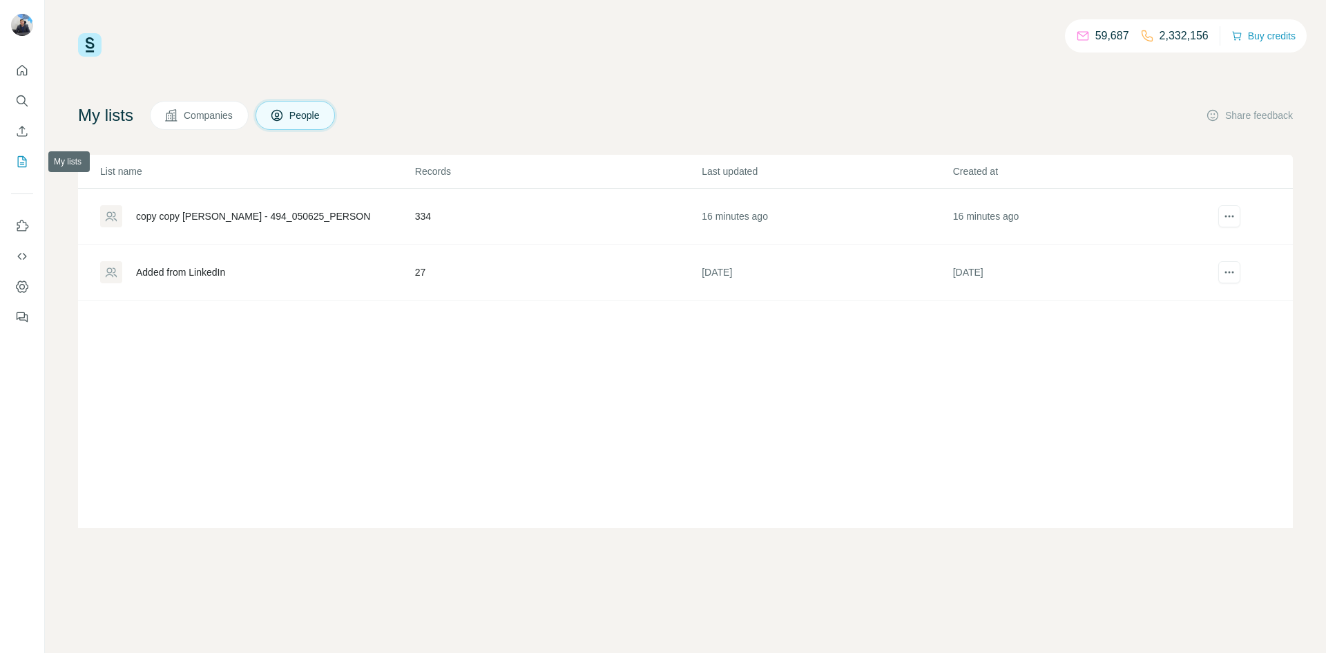
click at [184, 269] on div "Added from LinkedIn" at bounding box center [180, 272] width 89 height 14
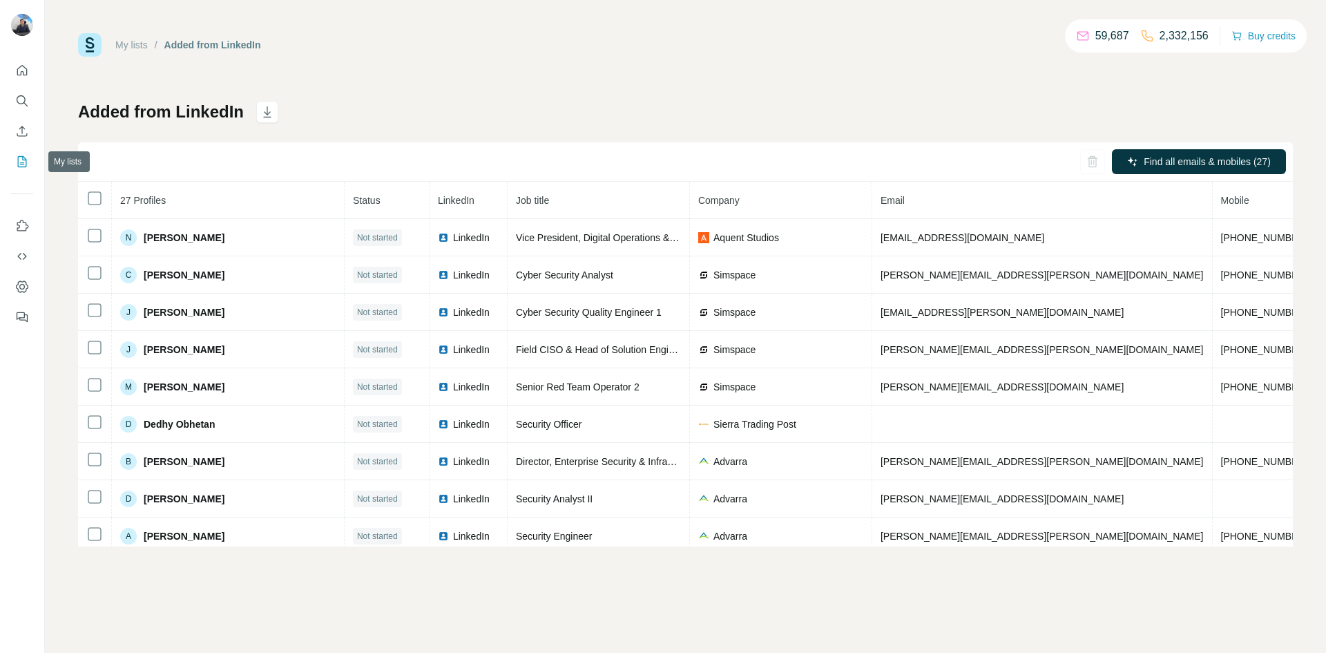
click at [29, 166] on button "My lists" at bounding box center [22, 161] width 22 height 25
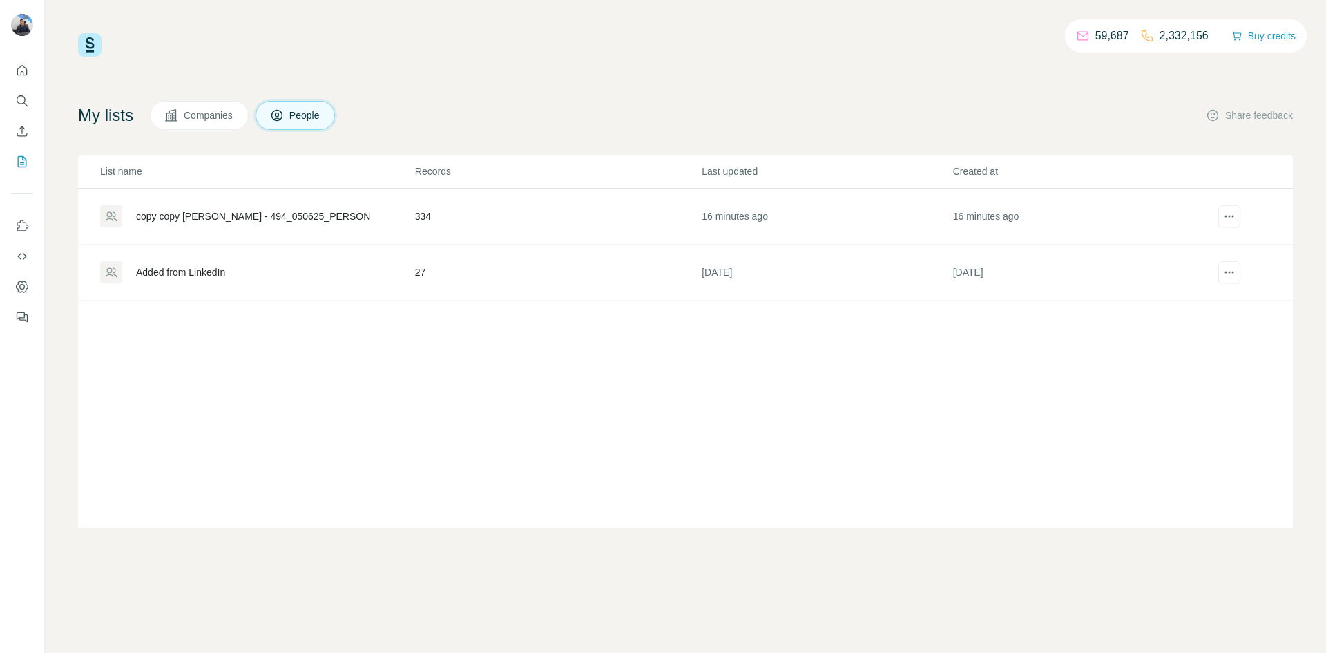
click at [197, 270] on div "Added from LinkedIn" at bounding box center [180, 272] width 89 height 14
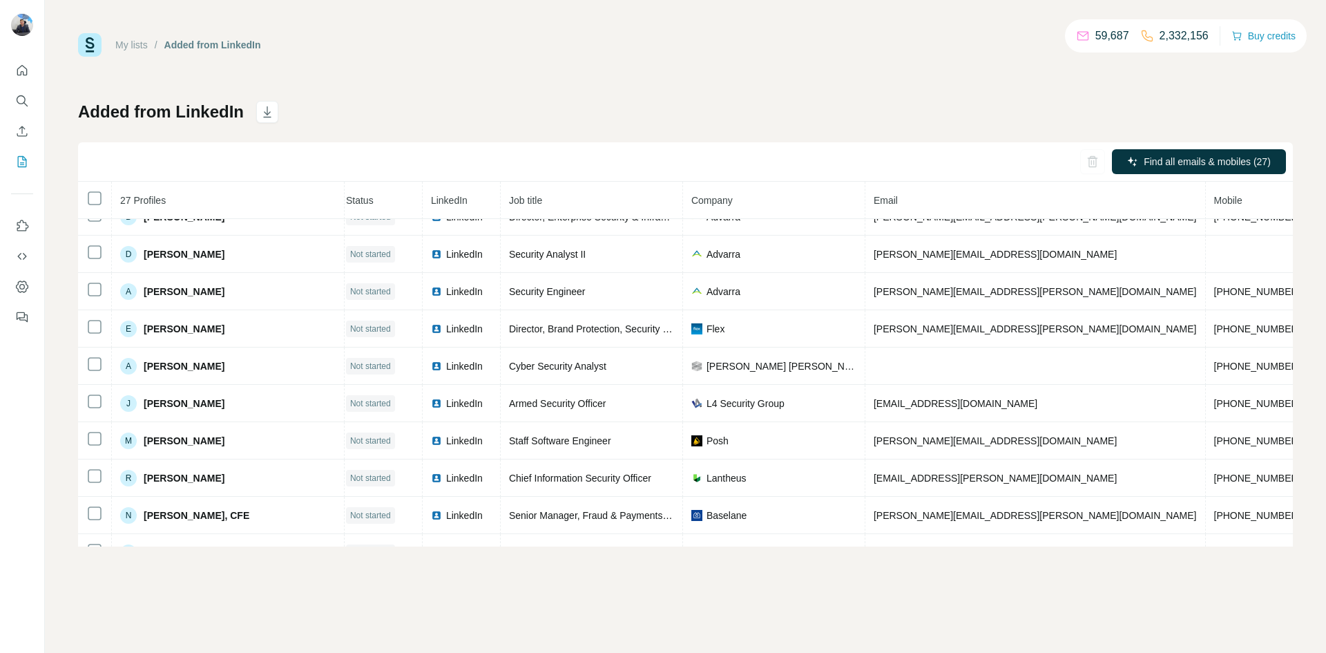
scroll to position [244, 7]
click at [26, 173] on button "My lists" at bounding box center [22, 161] width 22 height 25
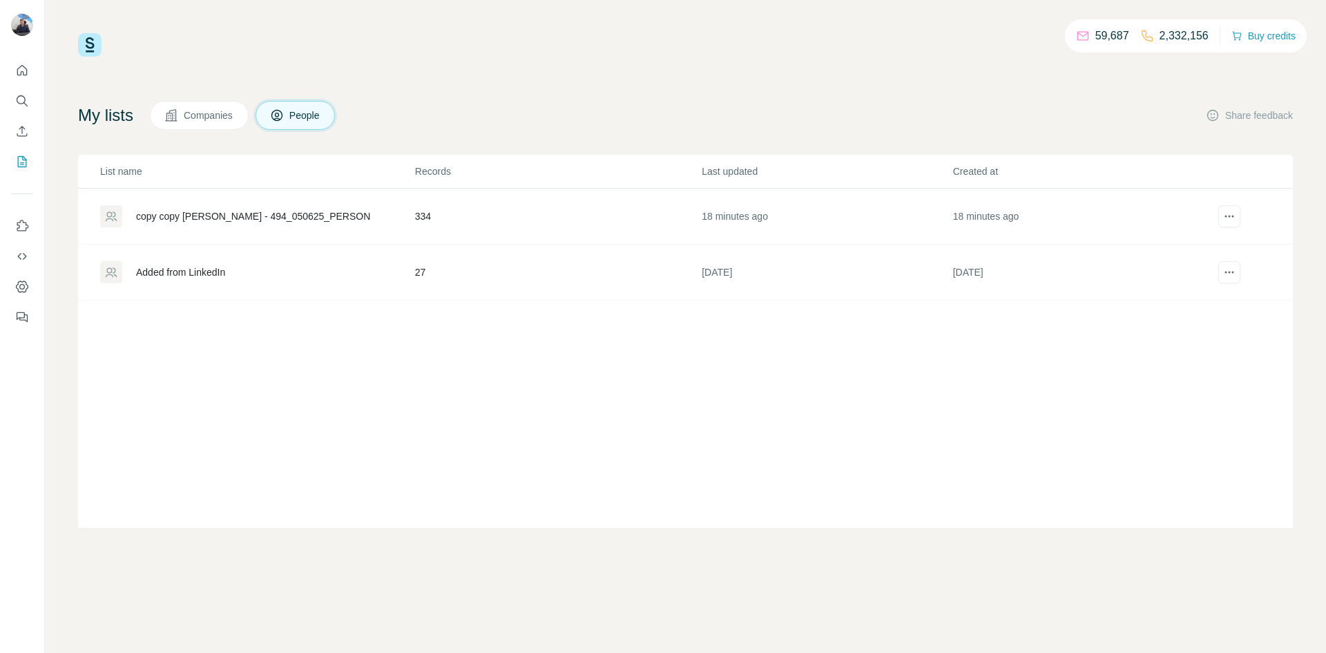
click at [256, 220] on div "copy copy [PERSON_NAME] - 494_050625_PERSON" at bounding box center [253, 216] width 234 height 14
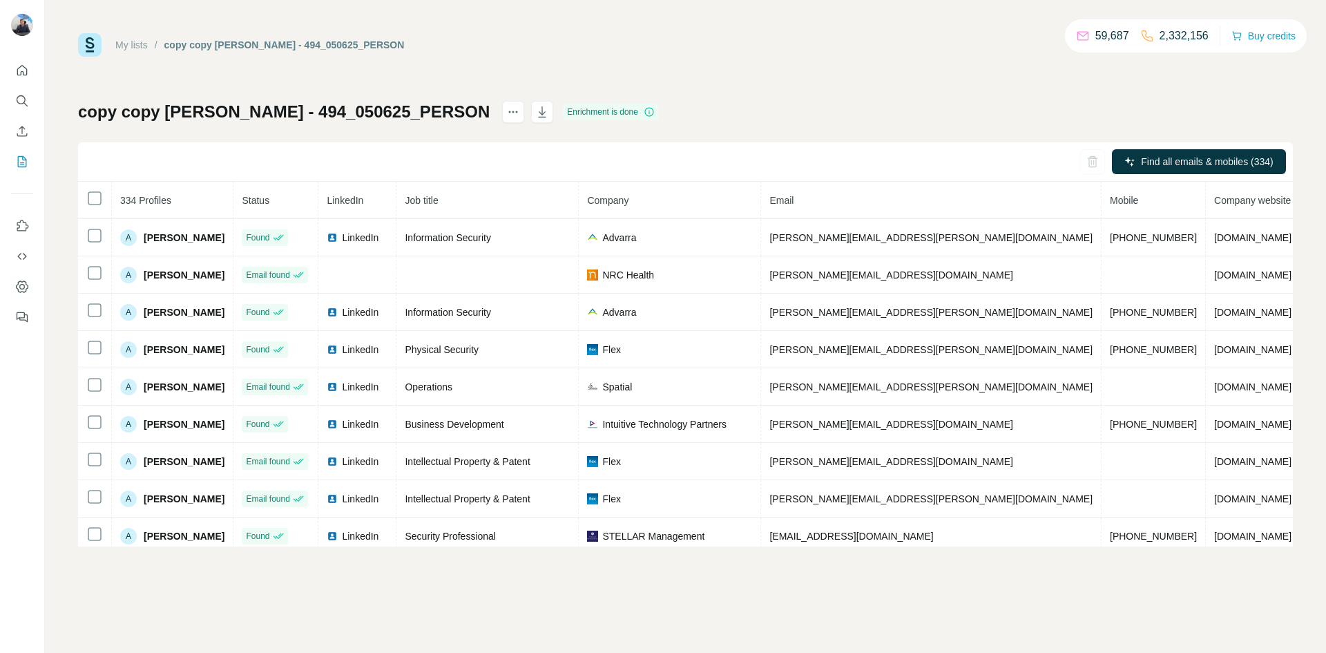
click at [235, 157] on div "Find all emails & mobiles (334)" at bounding box center [685, 161] width 1215 height 39
click at [506, 117] on icon "actions" at bounding box center [513, 112] width 14 height 14
click at [535, 117] on icon "button" at bounding box center [542, 112] width 14 height 14
click at [278, 115] on h1 "copy copy [PERSON_NAME] - 494_050625_PERSON" at bounding box center [284, 112] width 412 height 22
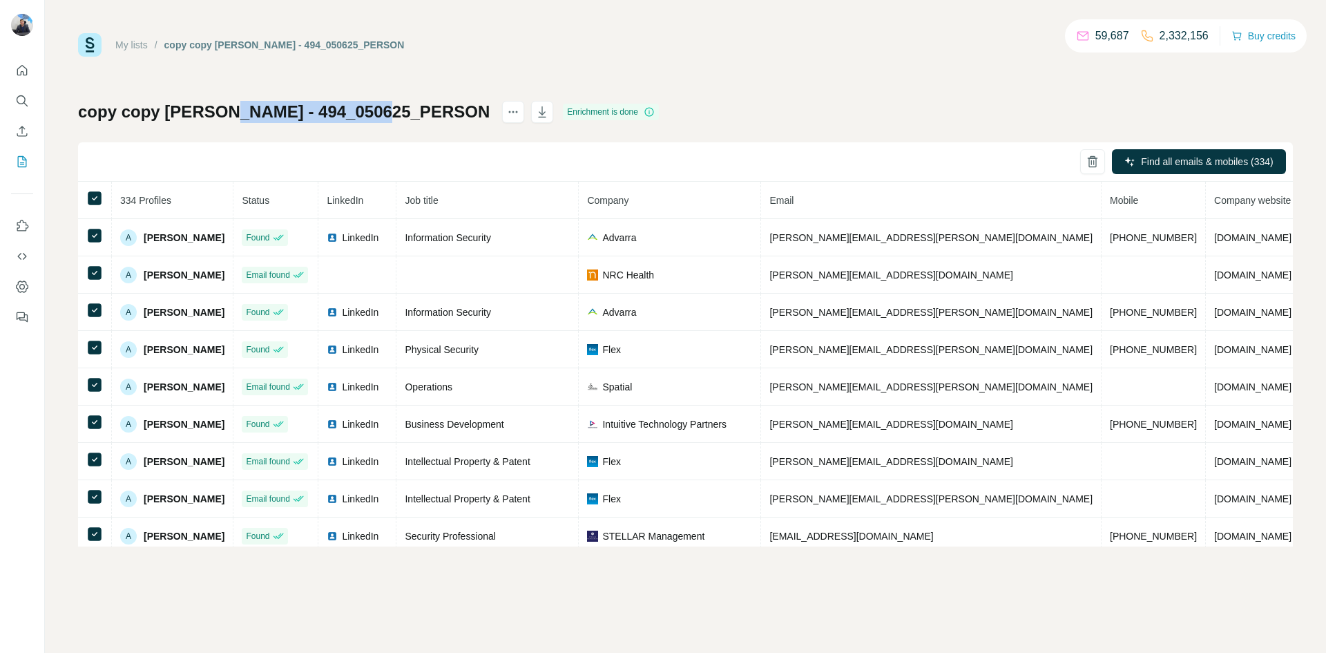
click at [278, 115] on h1 "copy copy [PERSON_NAME] - 494_050625_PERSON" at bounding box center [284, 112] width 412 height 22
copy div "copy copy [PERSON_NAME] - 494_050625_PERSON"
click at [359, 151] on div "Find all emails & mobiles (334)" at bounding box center [685, 161] width 1215 height 39
click at [563, 109] on div "Enrichment is done" at bounding box center [611, 112] width 96 height 17
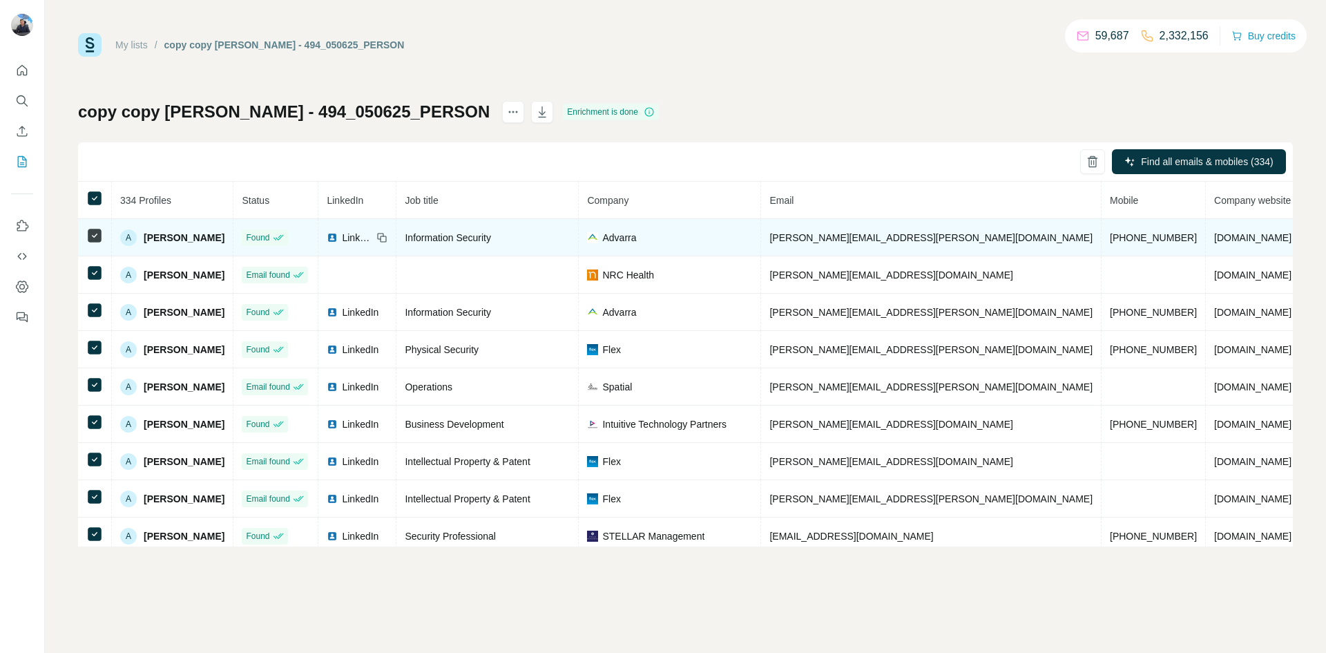
click at [359, 240] on span "LinkedIn" at bounding box center [357, 238] width 30 height 14
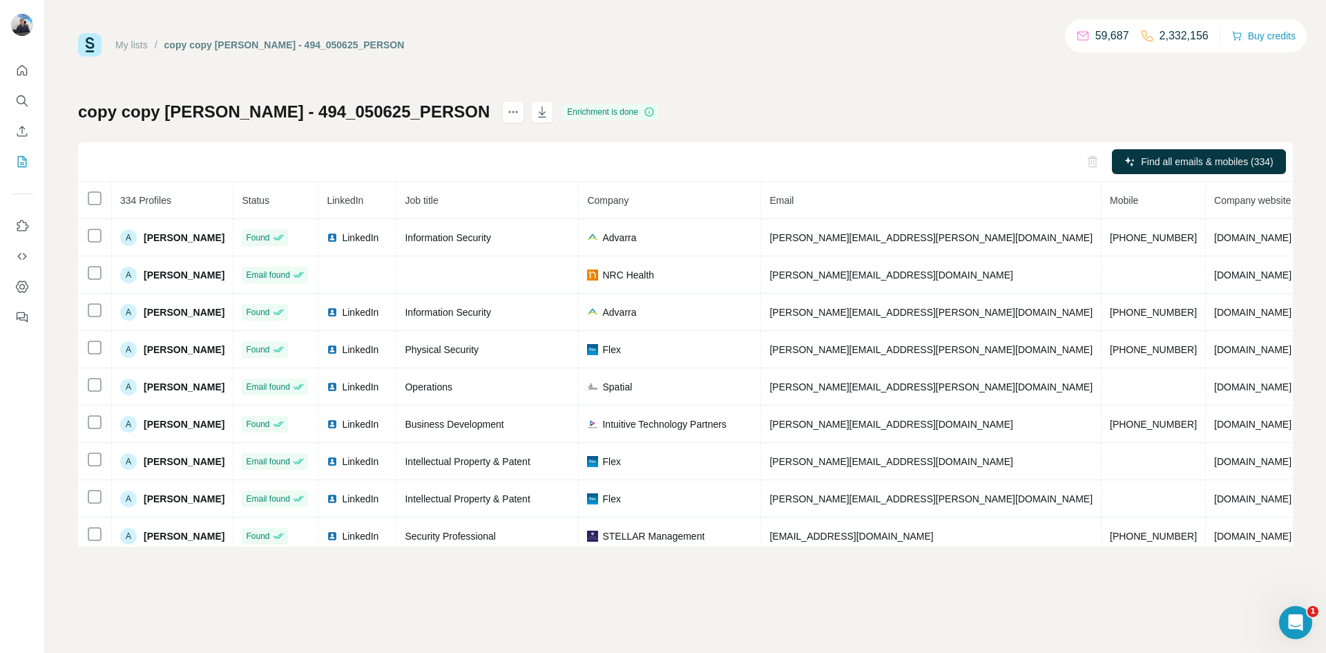
click at [875, 67] on div "My lists / copy copy [PERSON_NAME] - 494_050625_PERSON 59,687 2,332,156 Buy cre…" at bounding box center [685, 289] width 1215 height 513
